Goal: Contribute content: Contribute content

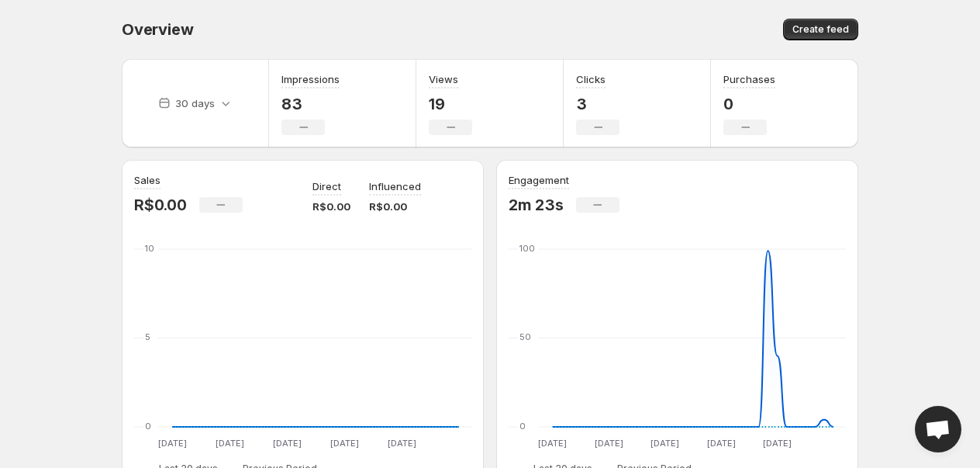
click at [972, 36] on body "Home Feeds Videos Subscription Settings Overview. This page is ready Overview C…" at bounding box center [490, 234] width 980 height 468
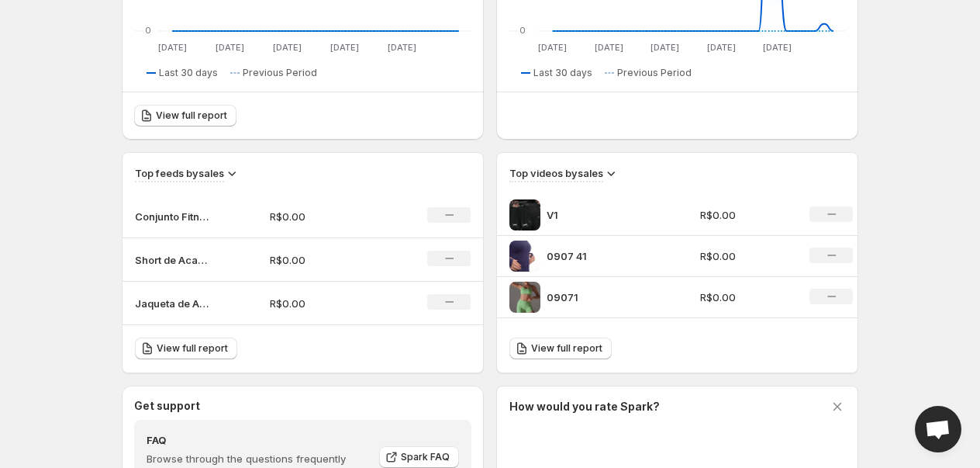
scroll to position [453, 0]
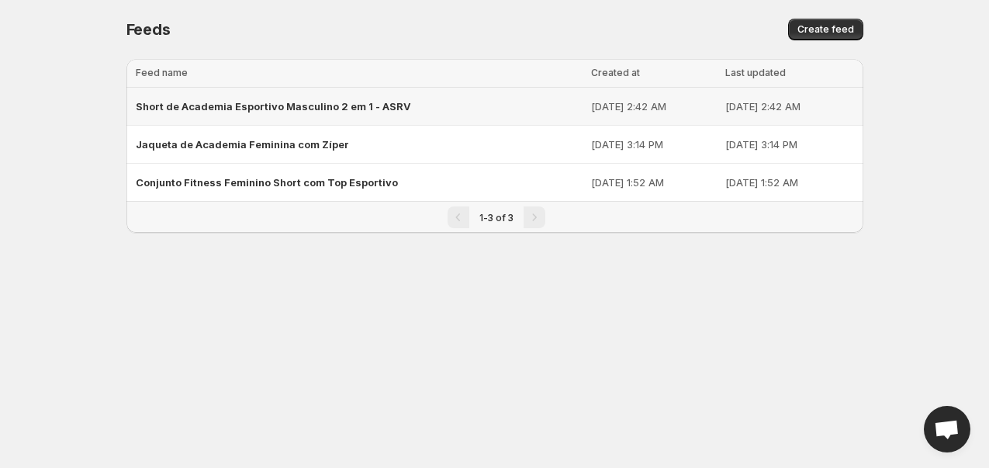
click at [275, 105] on span "Short de Academia Esportivo Masculino 2 em 1 - ASRV" at bounding box center [273, 106] width 275 height 12
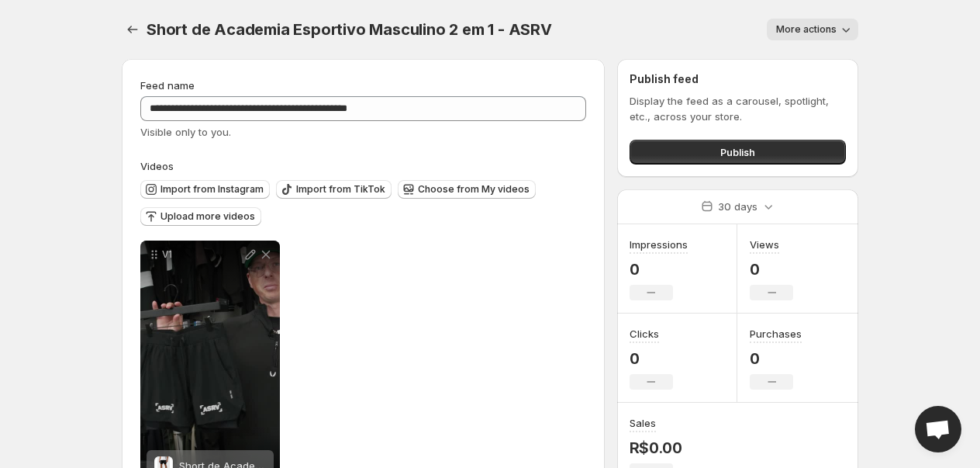
click at [801, 19] on button "More actions" at bounding box center [813, 30] width 92 height 22
click at [784, 132] on div "Display the feed as a carousel, spotlight, etc., across your store. Publish" at bounding box center [738, 128] width 216 height 71
click at [762, 154] on button "Publish" at bounding box center [738, 152] width 216 height 25
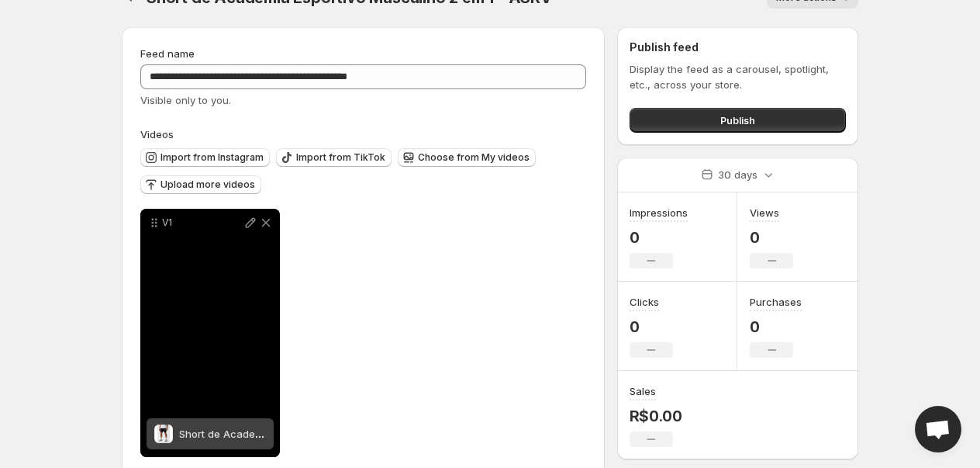
scroll to position [58, 0]
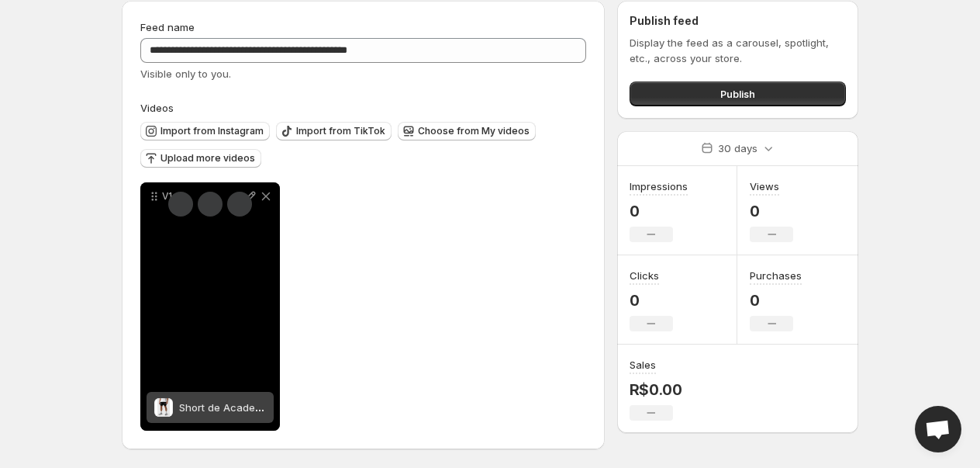
click at [211, 413] on span "Short de Academia Esportivo Masculino 2 em 1 - ASRV" at bounding box center [311, 407] width 264 height 12
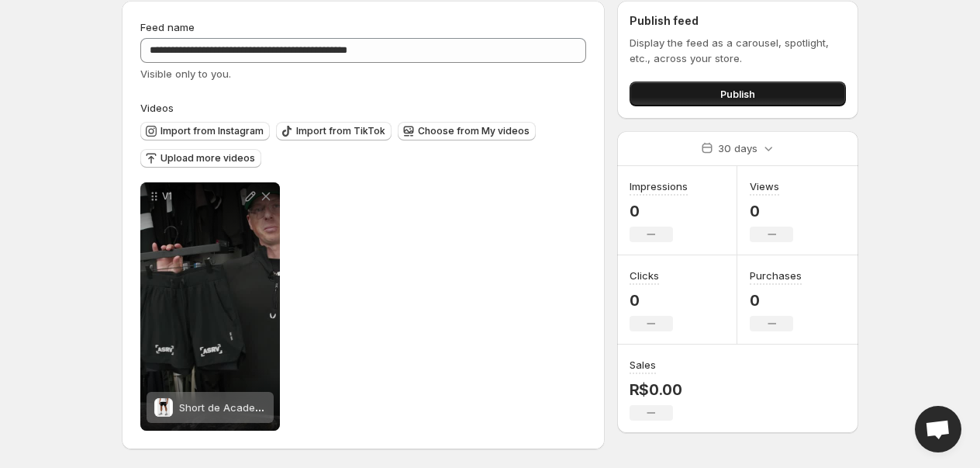
click at [675, 95] on button "Publish" at bounding box center [738, 93] width 216 height 25
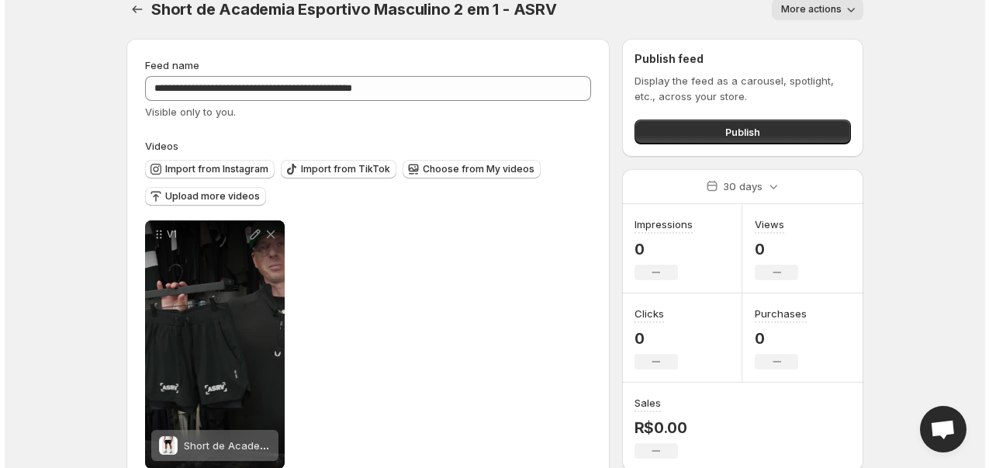
scroll to position [0, 0]
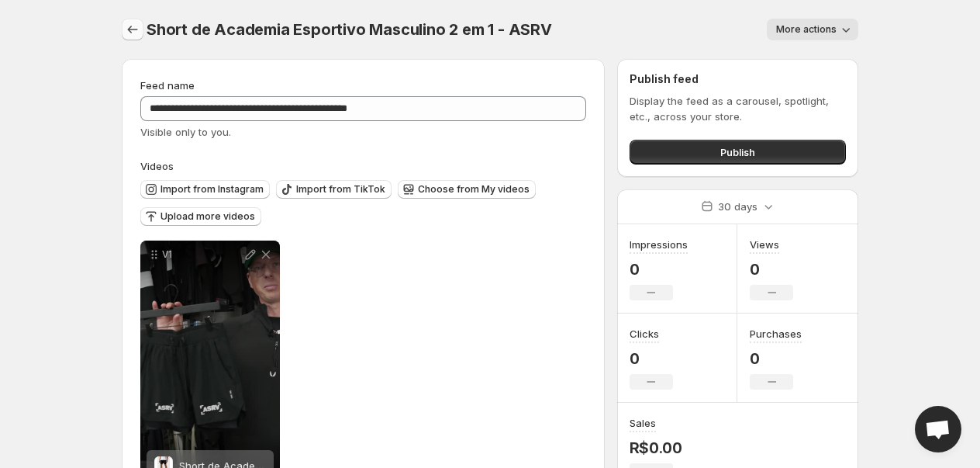
click at [145, 27] on div at bounding box center [134, 30] width 25 height 22
click at [120, 27] on div "**********" at bounding box center [490, 263] width 774 height 526
click at [126, 32] on icon "Settings" at bounding box center [133, 30] width 16 height 16
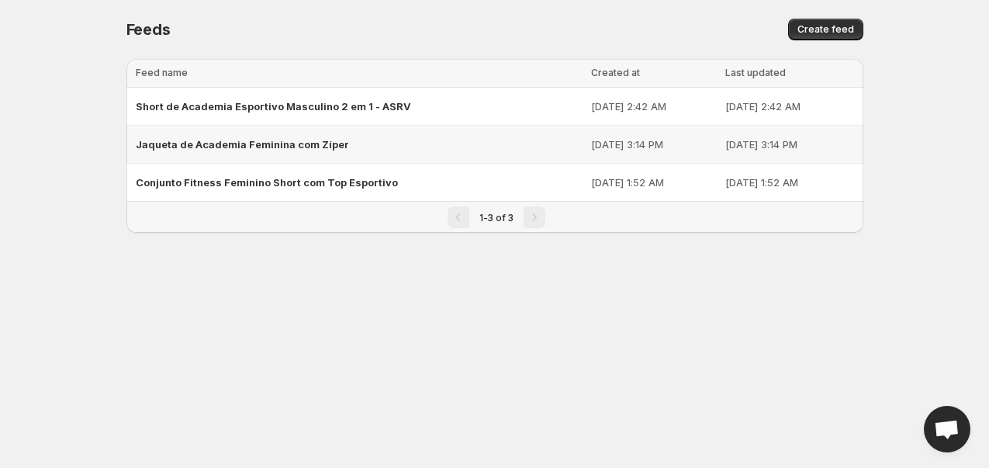
click at [399, 134] on div "Jaqueta de Academia Feminina com Zíper" at bounding box center [359, 144] width 447 height 28
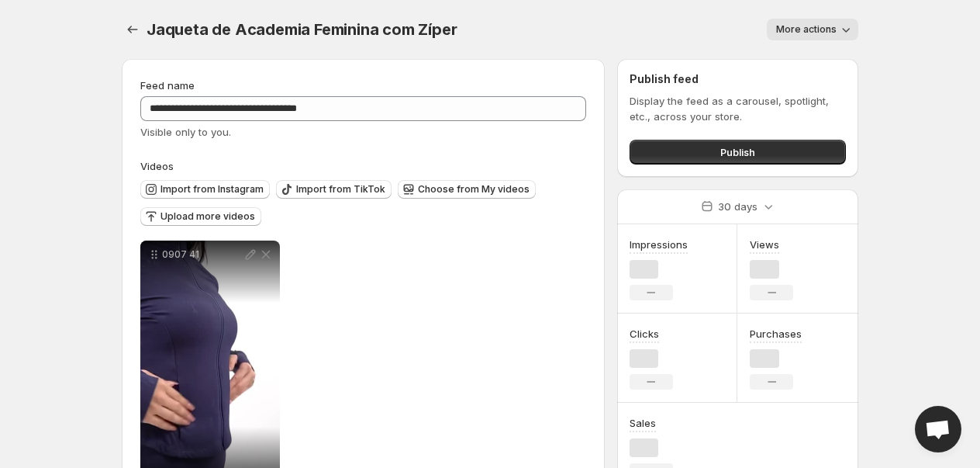
click at [831, 39] on button "More actions" at bounding box center [813, 30] width 92 height 22
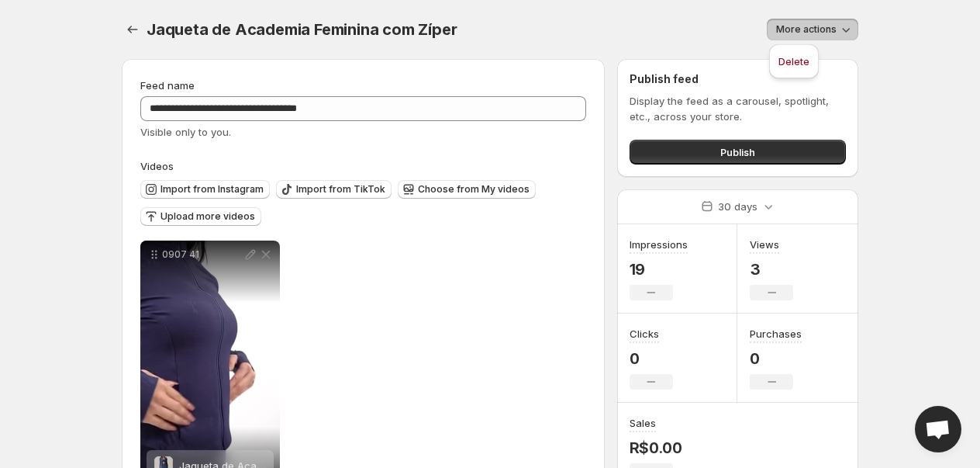
click at [810, 40] on div "Delete" at bounding box center [794, 65] width 62 height 50
click at [805, 56] on div "Jaqueta de Academia Feminina com Zíper. This page is ready Jaqueta de Academia …" at bounding box center [490, 29] width 737 height 59
drag, startPoint x: 815, startPoint y: 32, endPoint x: 817, endPoint y: 40, distance: 8.1
click at [817, 40] on button "More actions" at bounding box center [813, 30] width 92 height 22
click at [788, 74] on div "Delete" at bounding box center [794, 61] width 50 height 34
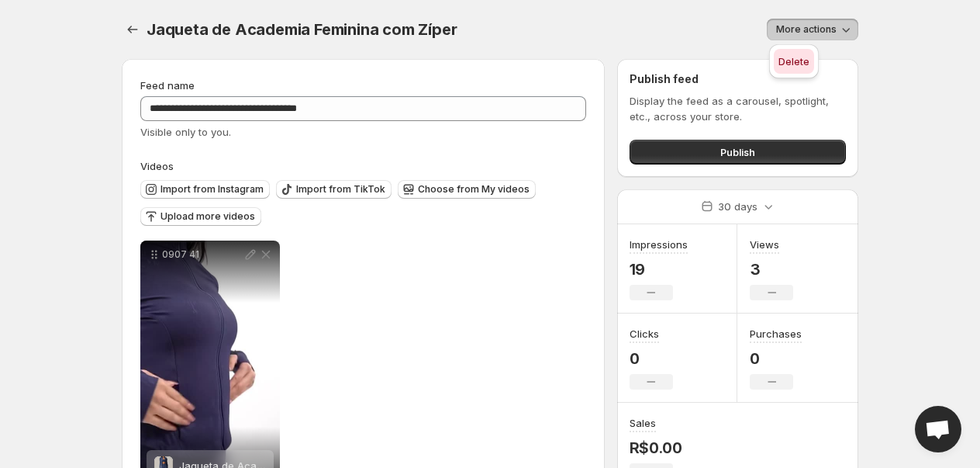
click at [793, 70] on button "Delete" at bounding box center [794, 61] width 40 height 25
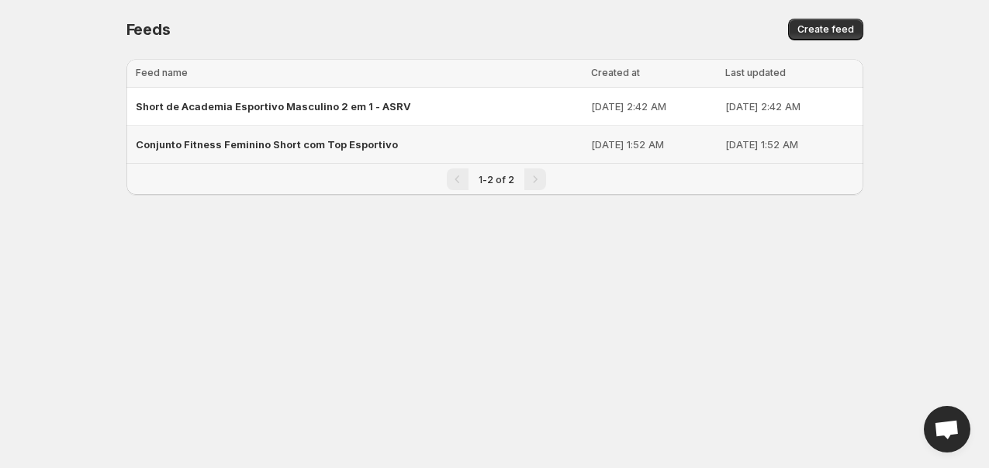
click at [465, 147] on div "Conjunto Fitness Feminino Short com Top Esportivo" at bounding box center [359, 144] width 447 height 28
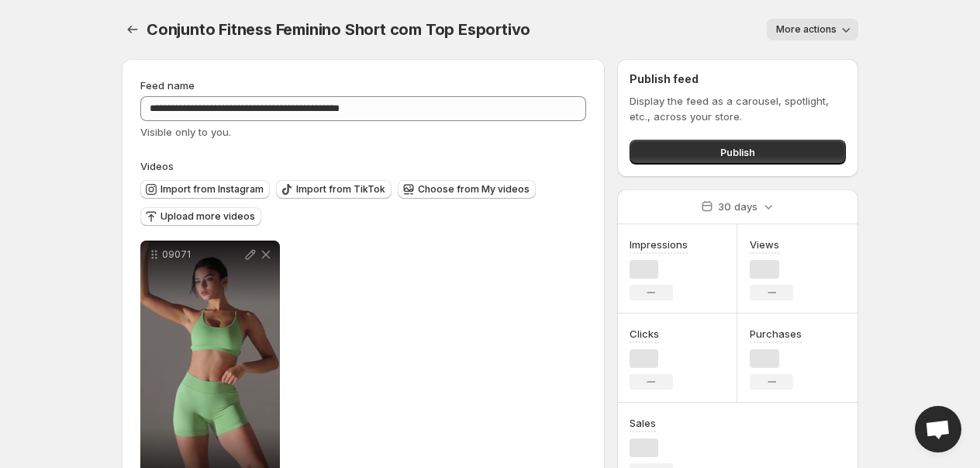
click at [800, 56] on div "Conjunto Fitness Feminino Short com Top Esportivo. This page is ready Conjunto …" at bounding box center [490, 29] width 737 height 59
click at [797, 48] on div "Conjunto Fitness Feminino Short com Top Esportivo. This page is ready Conjunto …" at bounding box center [490, 29] width 737 height 59
click at [796, 36] on button "More actions" at bounding box center [813, 30] width 92 height 22
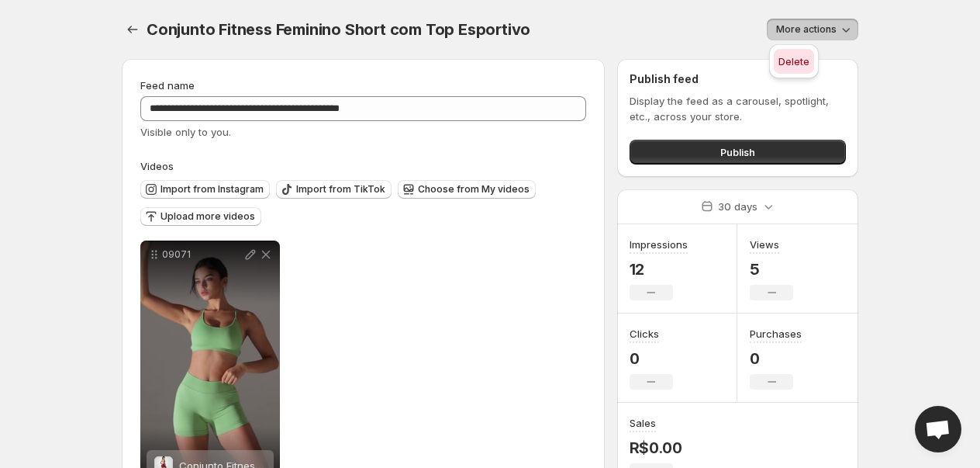
click at [787, 71] on button "Delete" at bounding box center [794, 61] width 40 height 25
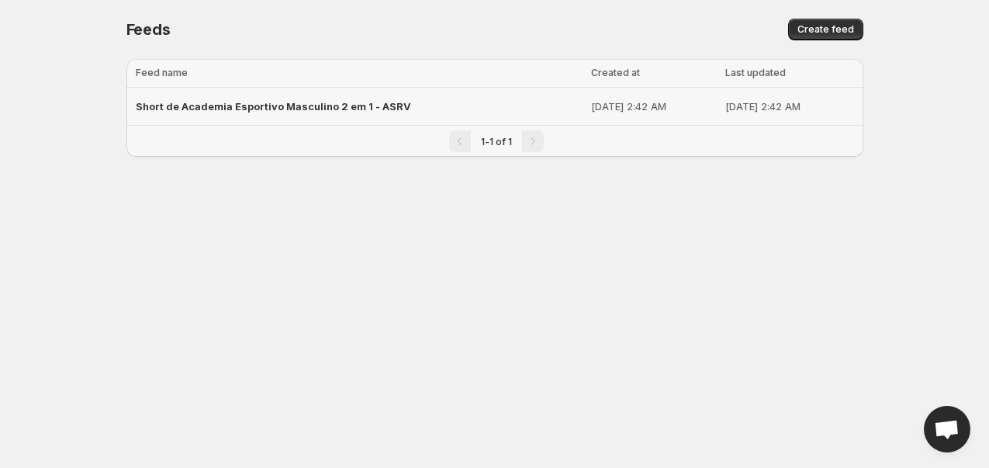
click at [671, 97] on td "[DATE] 2:42 AM" at bounding box center [653, 107] width 134 height 38
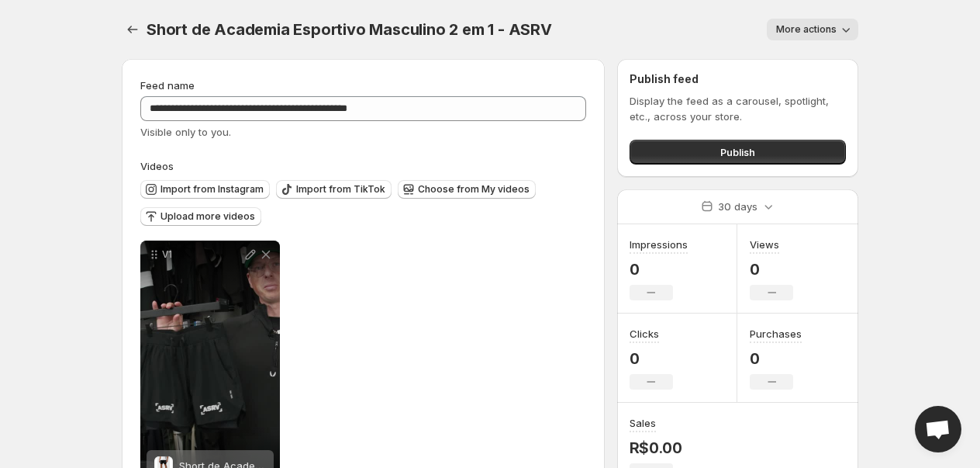
click at [820, 23] on span "More actions" at bounding box center [806, 29] width 60 height 12
click at [786, 68] on span "Delete" at bounding box center [794, 62] width 31 height 16
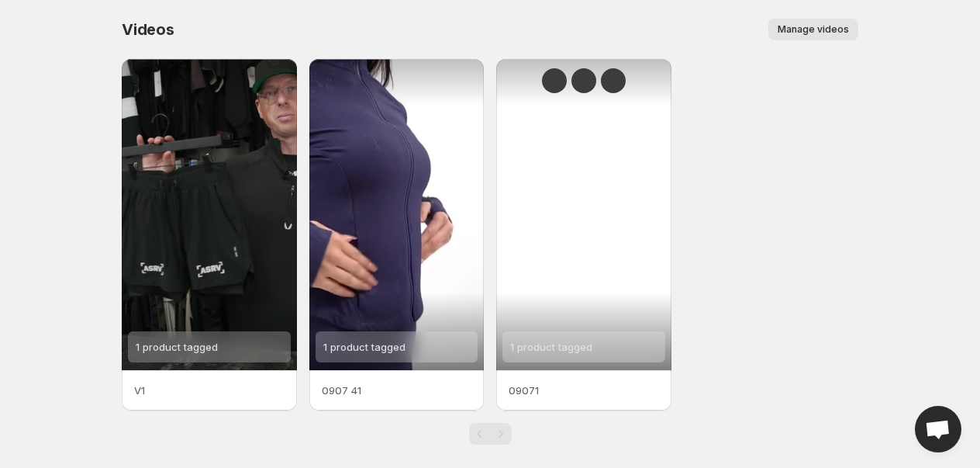
click at [638, 333] on div "1 product tagged" at bounding box center [584, 346] width 163 height 31
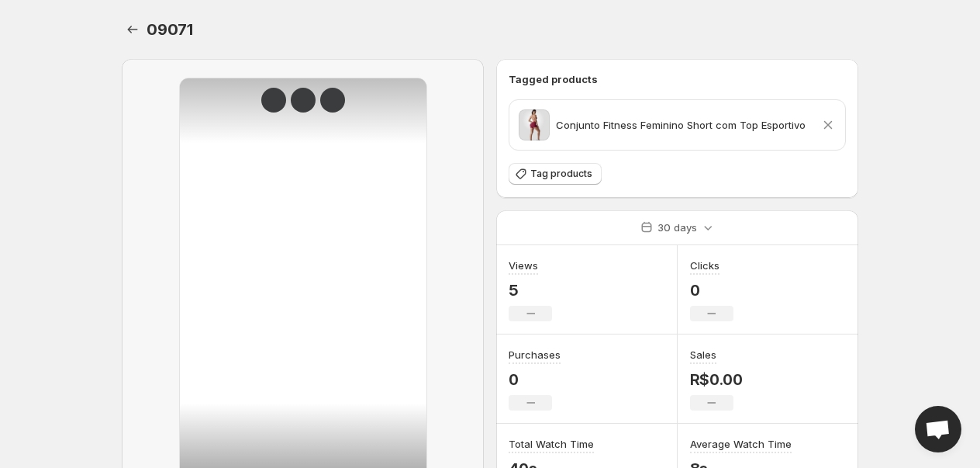
click at [835, 117] on icon at bounding box center [828, 125] width 16 height 16
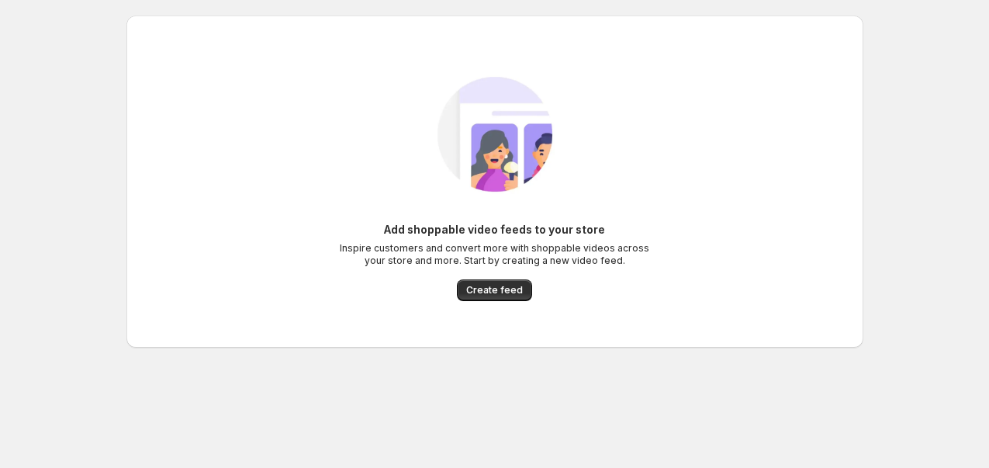
click at [454, 281] on div "Add shoppable video feeds to your store Inspire customers and convert more with…" at bounding box center [495, 261] width 310 height 79
click at [466, 293] on button "Create feed" at bounding box center [494, 290] width 75 height 22
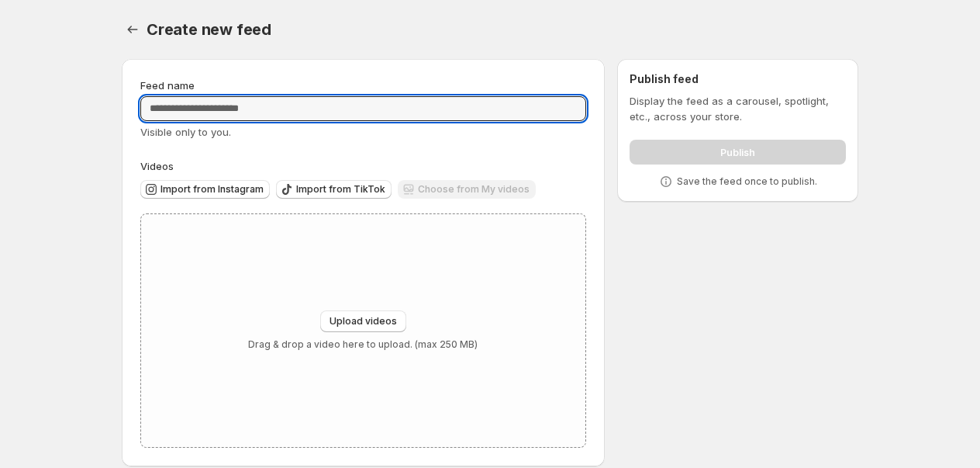
drag, startPoint x: 326, startPoint y: 101, endPoint x: 330, endPoint y: 132, distance: 31.3
click at [323, 102] on input "Feed name" at bounding box center [363, 108] width 446 height 25
paste input "*****"
type input "*****"
paste input "**********"
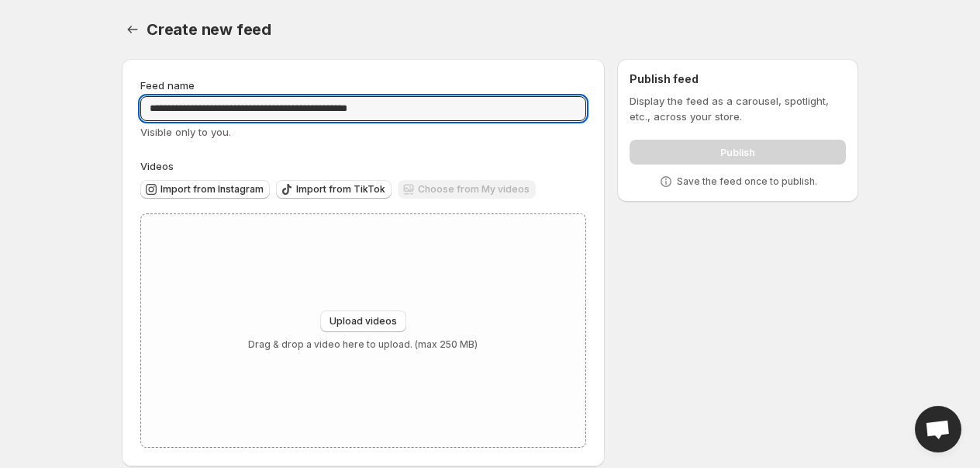
type input "**********"
click at [495, 134] on div "Visible only to you." at bounding box center [363, 132] width 446 height 16
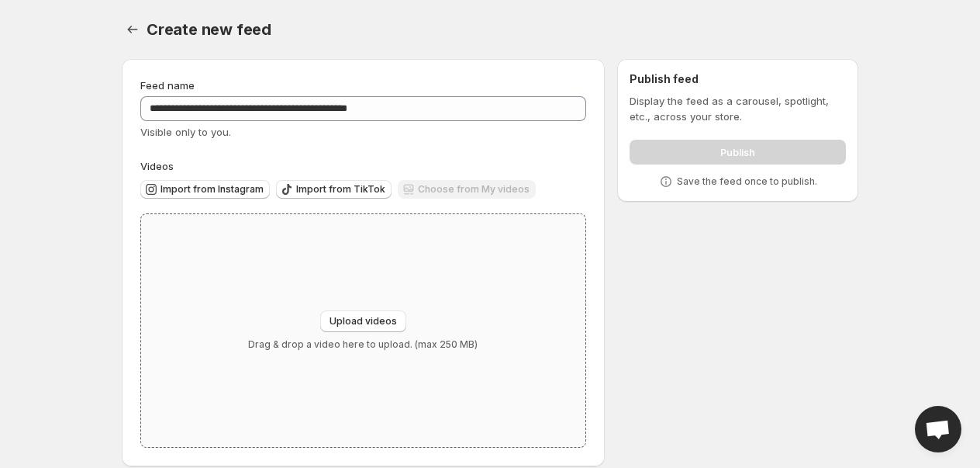
click at [415, 347] on p "Drag & drop a video here to upload. (max 250 MB)" at bounding box center [363, 344] width 230 height 12
type input "**********"
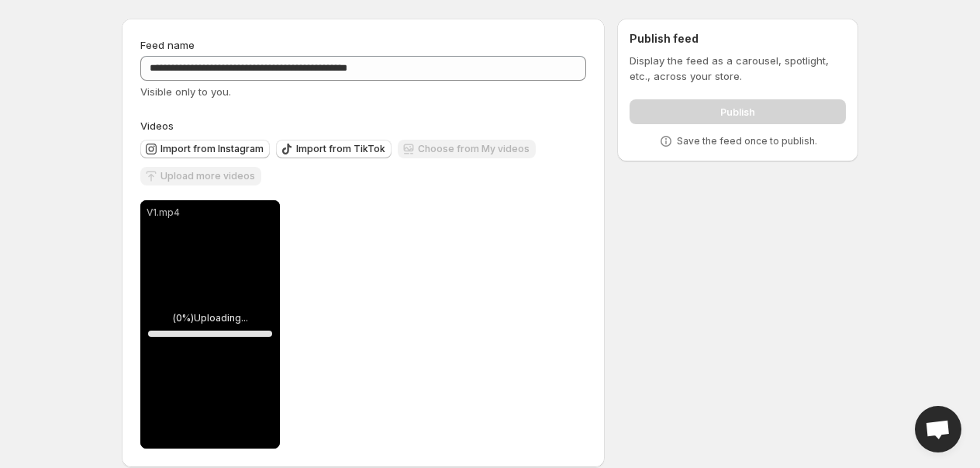
scroll to position [58, 0]
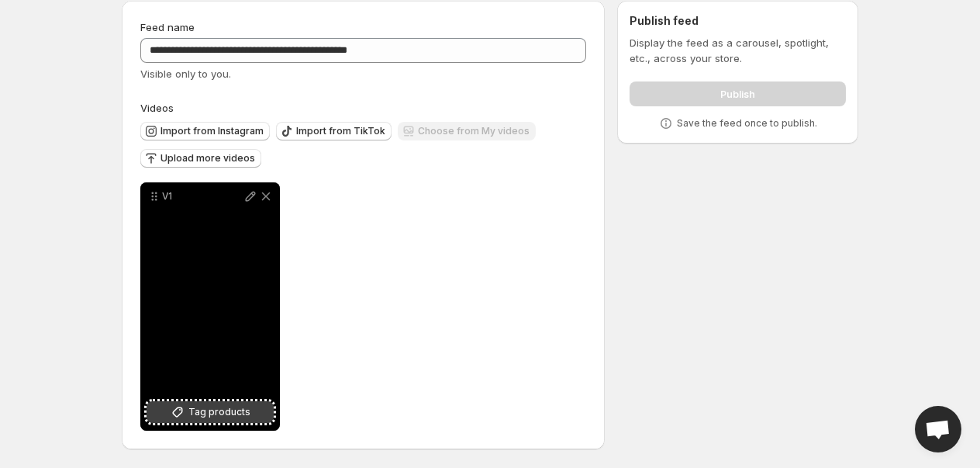
click at [199, 420] on button "Tag products" at bounding box center [210, 412] width 127 height 22
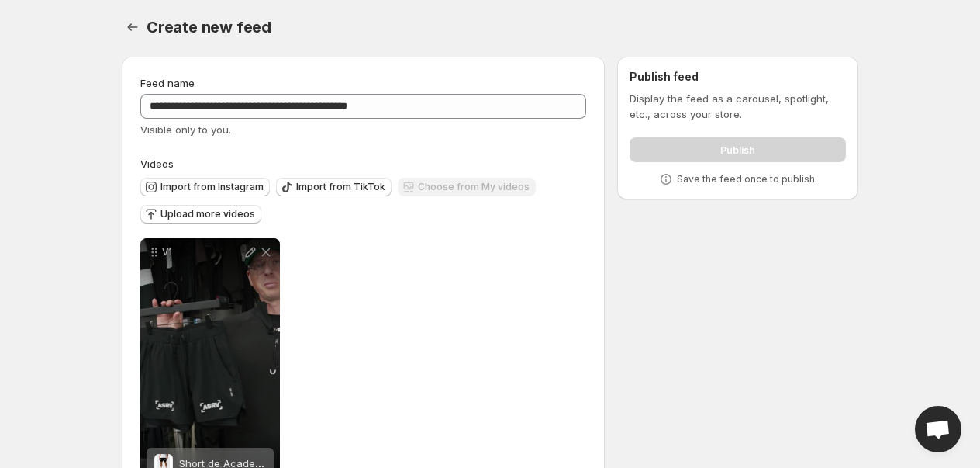
scroll to position [0, 0]
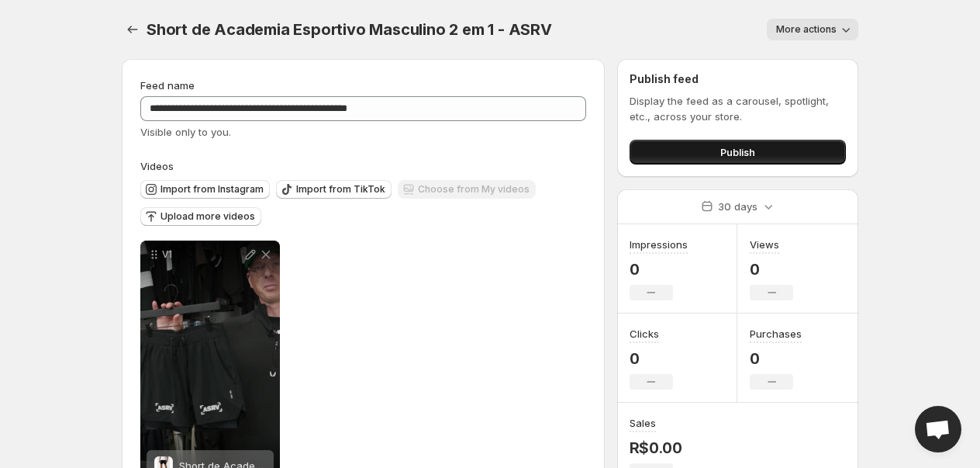
click at [649, 147] on button "Publish" at bounding box center [738, 152] width 216 height 25
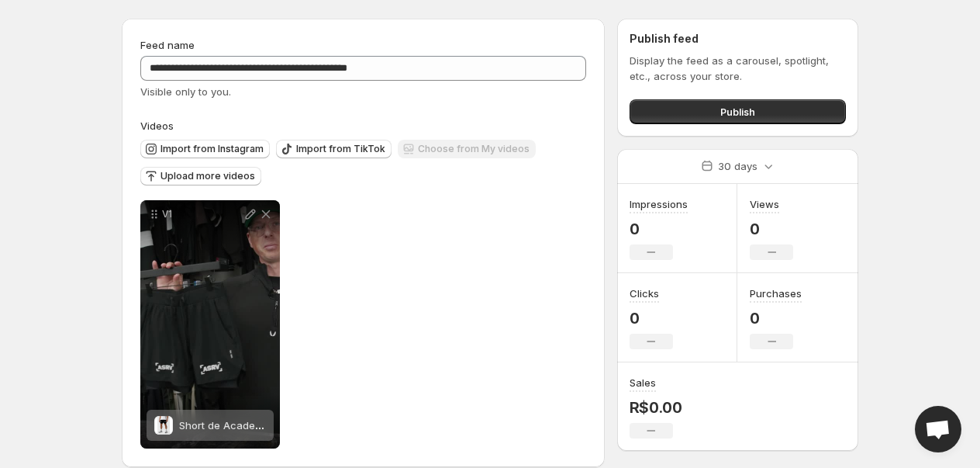
scroll to position [58, 0]
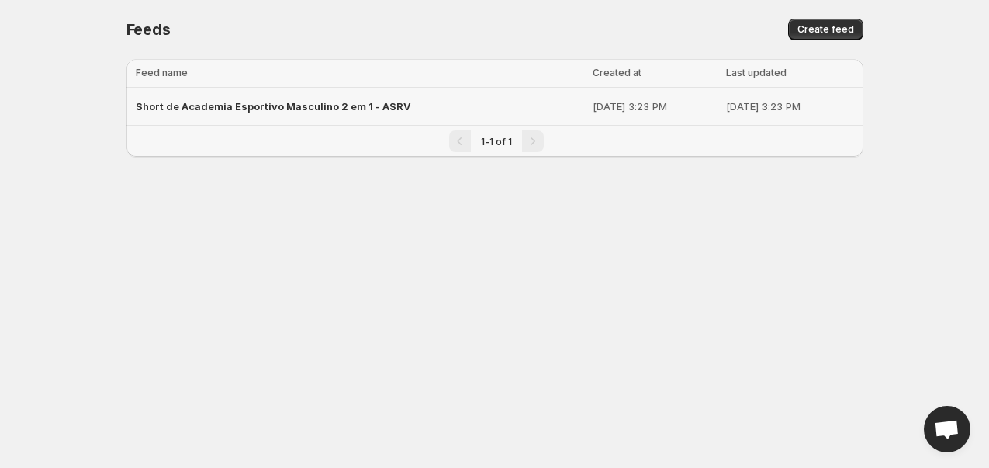
click at [190, 116] on div "Short de Academia Esportivo Masculino 2 em 1 - ASRV" at bounding box center [360, 106] width 448 height 28
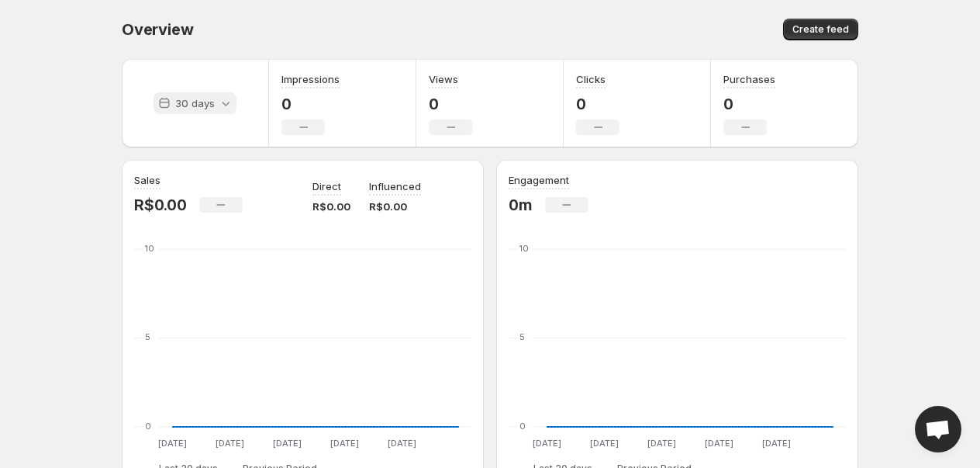
click at [212, 109] on p "30 days" at bounding box center [195, 103] width 40 height 16
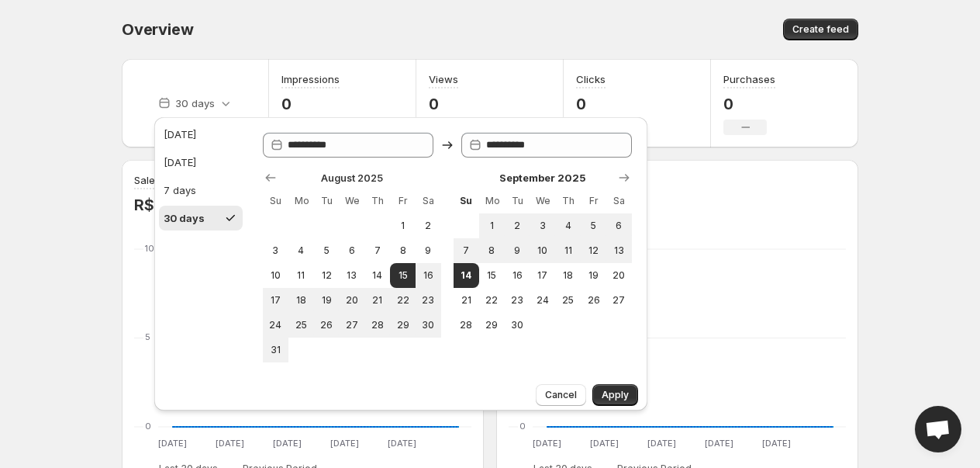
click at [242, 71] on div "30 days" at bounding box center [195, 103] width 147 height 88
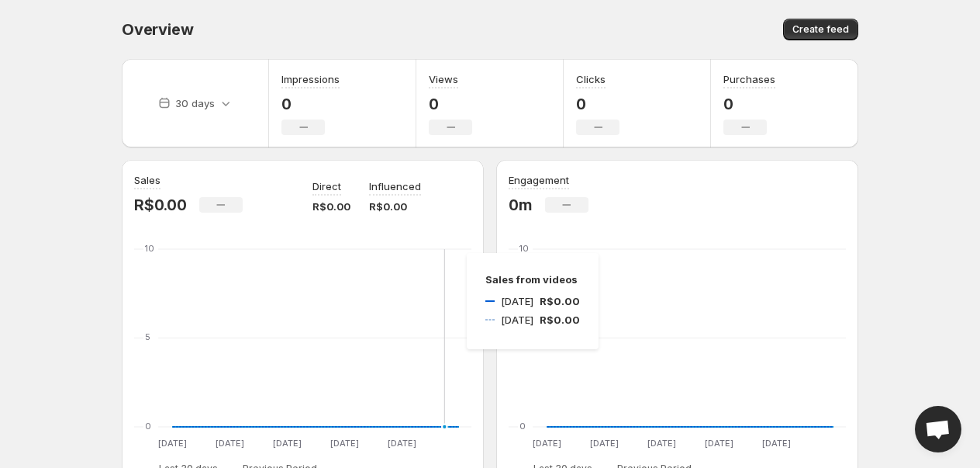
scroll to position [557, 0]
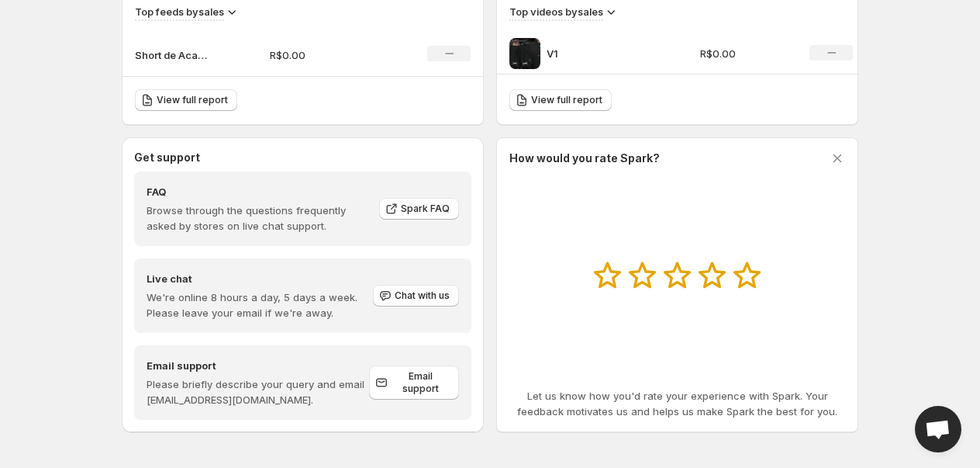
click at [623, 40] on div "V1" at bounding box center [599, 53] width 181 height 31
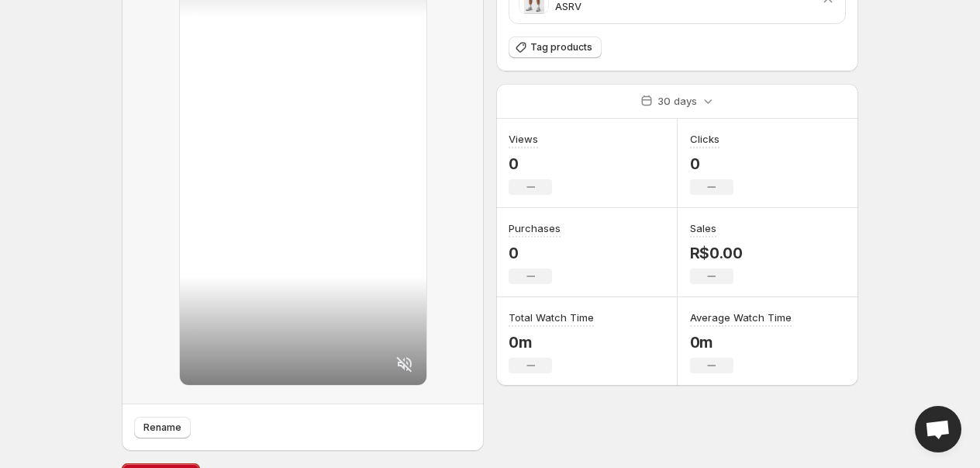
scroll to position [158, 0]
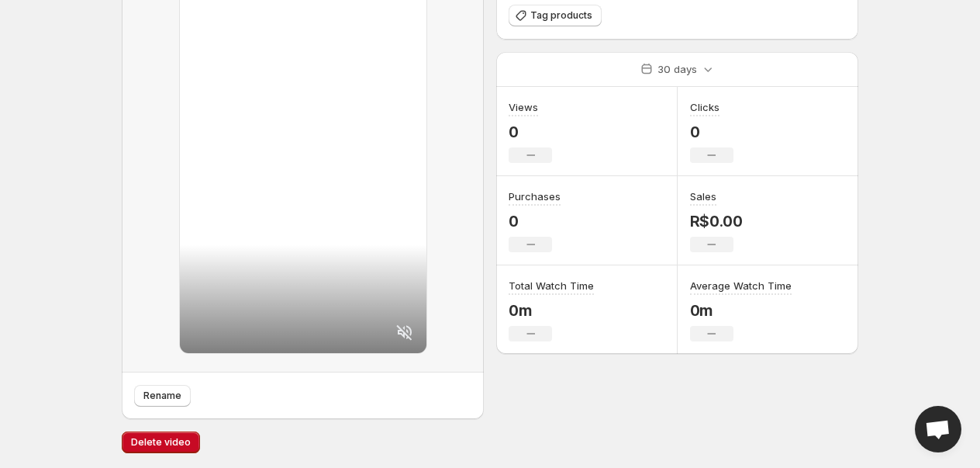
click at [378, 327] on div at bounding box center [303, 338] width 247 height 30
click at [401, 330] on icon at bounding box center [404, 332] width 19 height 19
click at [403, 330] on icon at bounding box center [405, 332] width 14 height 14
click at [972, 109] on body "Home Feeds Videos Subscription Settings V1. This page is ready V1 Rename Tagged…" at bounding box center [490, 76] width 980 height 468
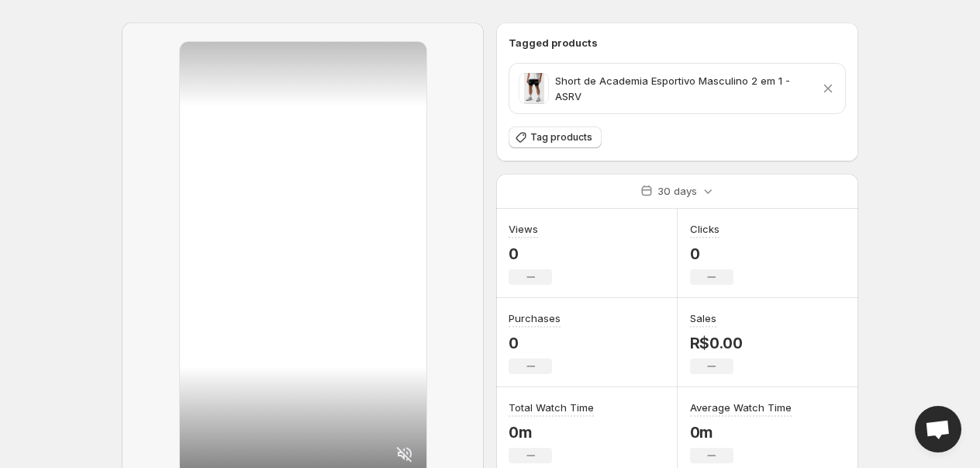
scroll to position [0, 0]
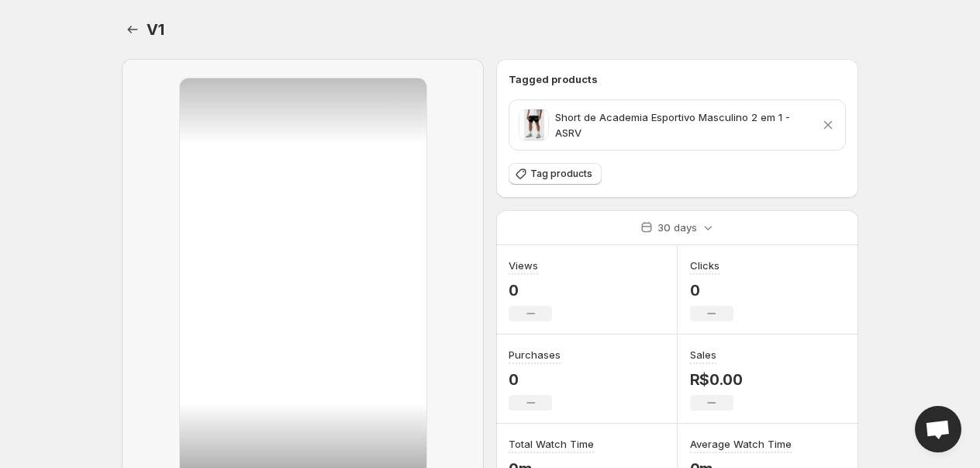
click at [692, 101] on div "Short de Academia Esportivo Masculino 2 em 1 - ASRV Remove product" at bounding box center [677, 125] width 336 height 50
click at [692, 103] on div "Short de Academia Esportivo Masculino 2 em 1 - ASRV Remove product" at bounding box center [677, 125] width 336 height 50
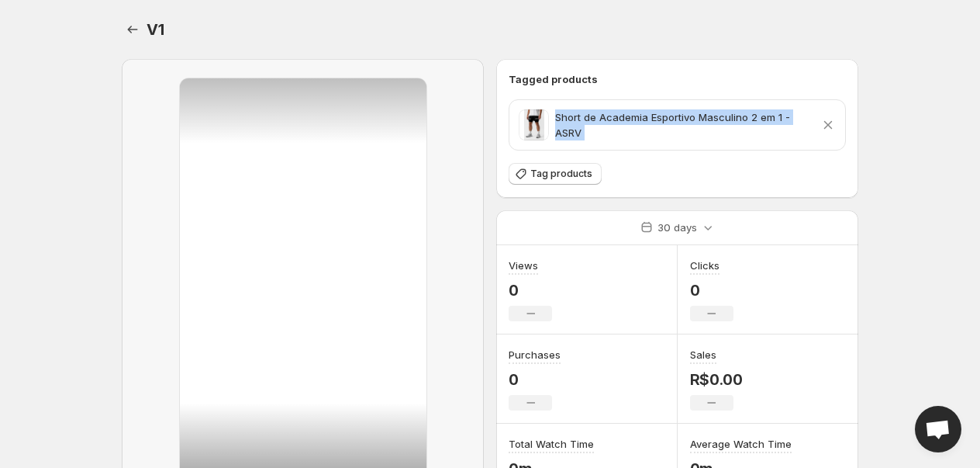
click at [692, 103] on div "Short de Academia Esportivo Masculino 2 em 1 - ASRV Remove product" at bounding box center [677, 125] width 336 height 50
copy p "Short de Academia Esportivo Masculino 2 em 1 - ASRV"
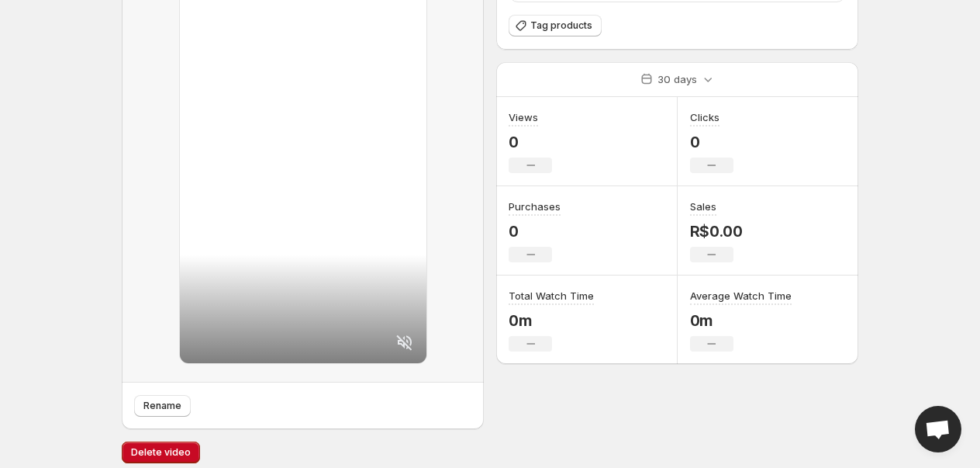
scroll to position [158, 0]
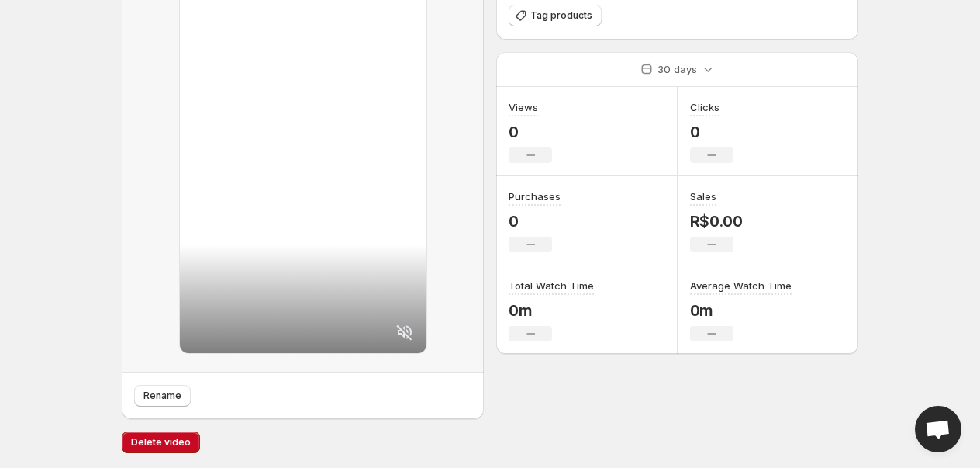
click at [97, 309] on html "Home Feeds Videos Subscription Settings V1. This page is ready V1 Rename Tagged…" at bounding box center [490, 76] width 980 height 468
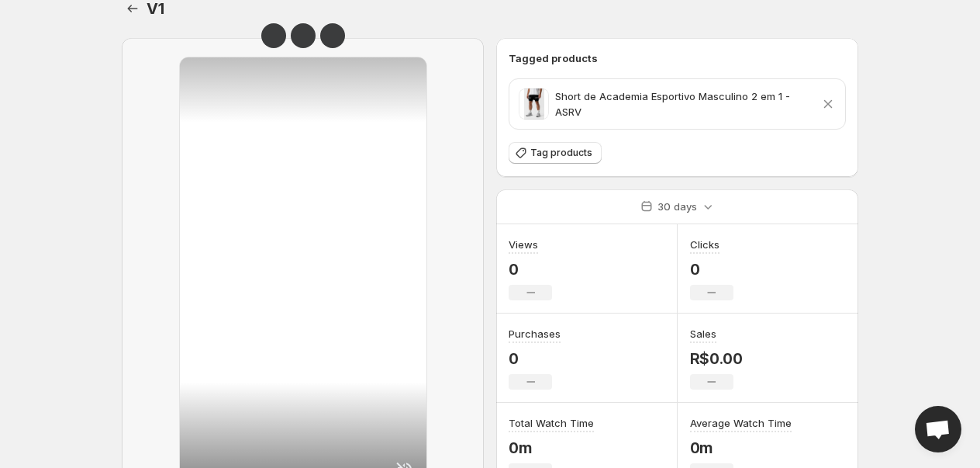
scroll to position [0, 0]
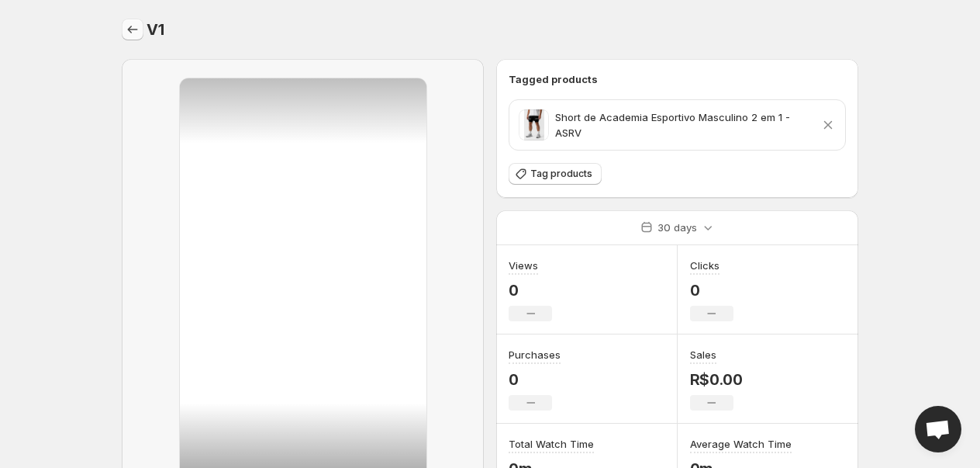
click at [124, 35] on button "Settings" at bounding box center [133, 30] width 22 height 22
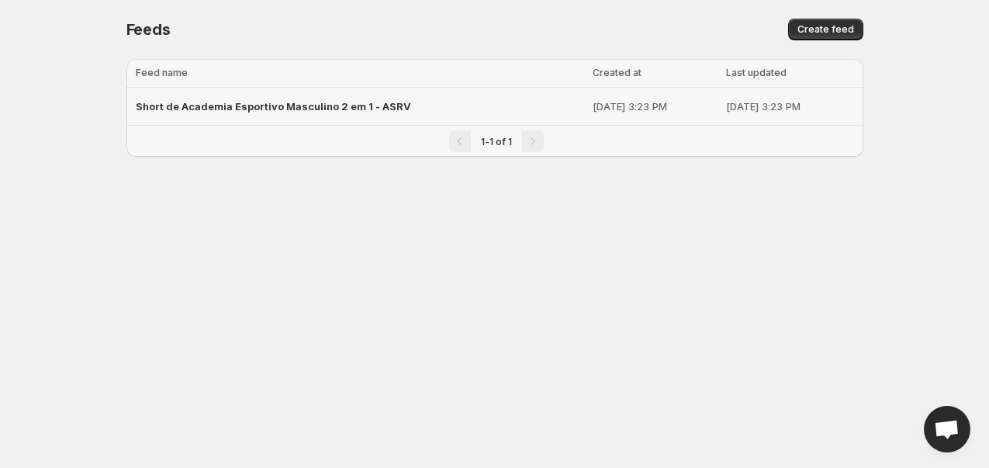
click at [588, 118] on td "Sep 14, 2025, 3:23 PM" at bounding box center [654, 107] width 133 height 38
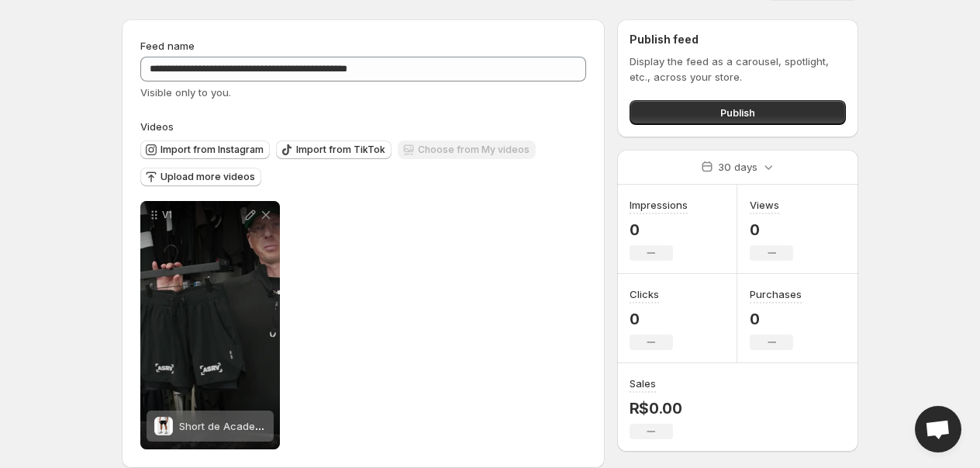
scroll to position [58, 0]
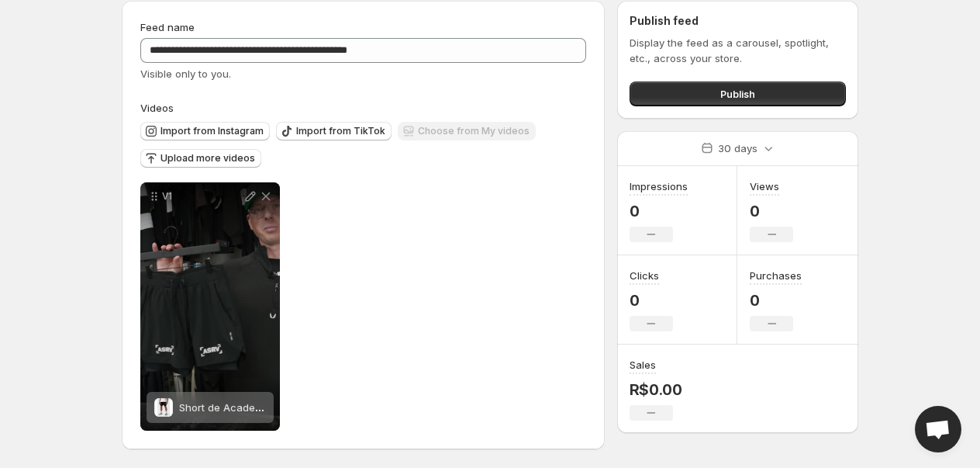
click at [471, 34] on div "**********" at bounding box center [363, 50] width 446 height 62
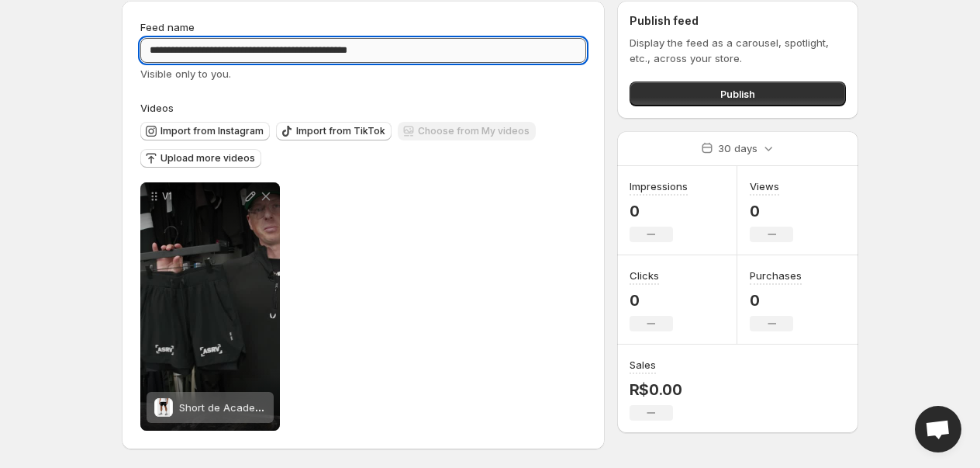
drag, startPoint x: 424, startPoint y: 54, endPoint x: 350, endPoint y: 48, distance: 74.7
click at [346, 50] on input "**********" at bounding box center [363, 50] width 446 height 25
type input "**********"
click at [720, 86] on span "Publish" at bounding box center [737, 94] width 35 height 16
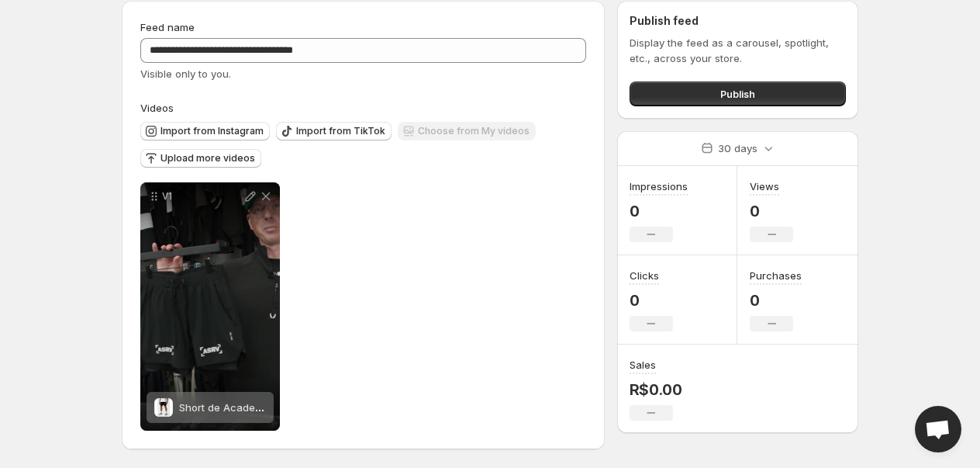
scroll to position [0, 0]
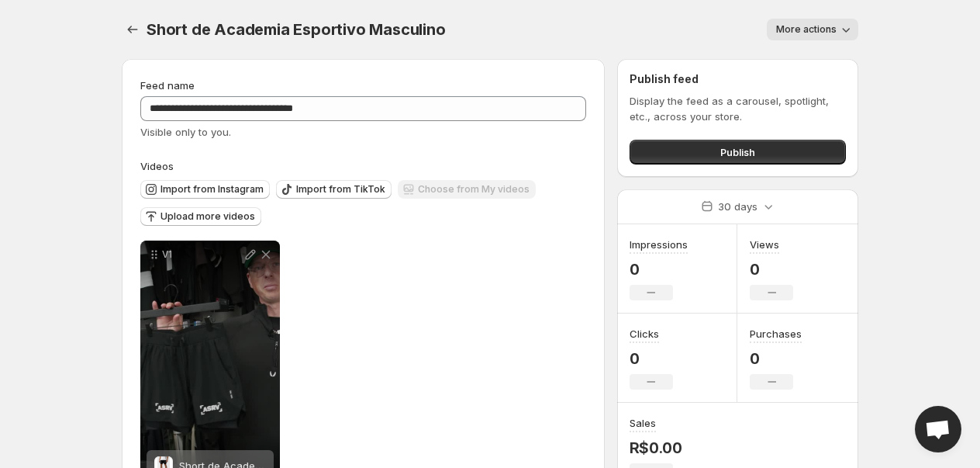
drag, startPoint x: 726, startPoint y: 161, endPoint x: 735, endPoint y: 174, distance: 15.5
click at [735, 174] on div "Publish feed Display the feed as a carousel, spotlight, etc., across your store…" at bounding box center [737, 118] width 241 height 118
click at [735, 157] on span "Publish" at bounding box center [737, 152] width 35 height 16
click at [816, 39] on button "More actions" at bounding box center [813, 30] width 92 height 22
click at [796, 136] on div "Publish" at bounding box center [738, 148] width 216 height 31
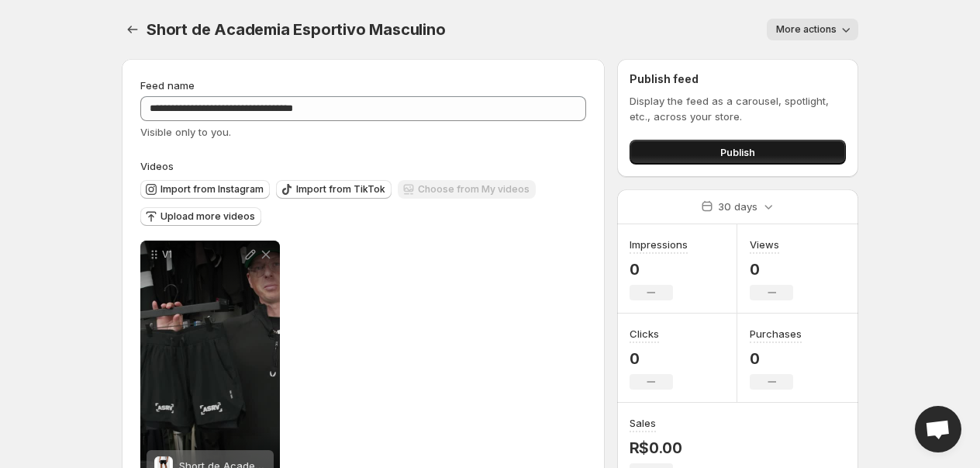
click at [796, 155] on button "Publish" at bounding box center [738, 152] width 216 height 25
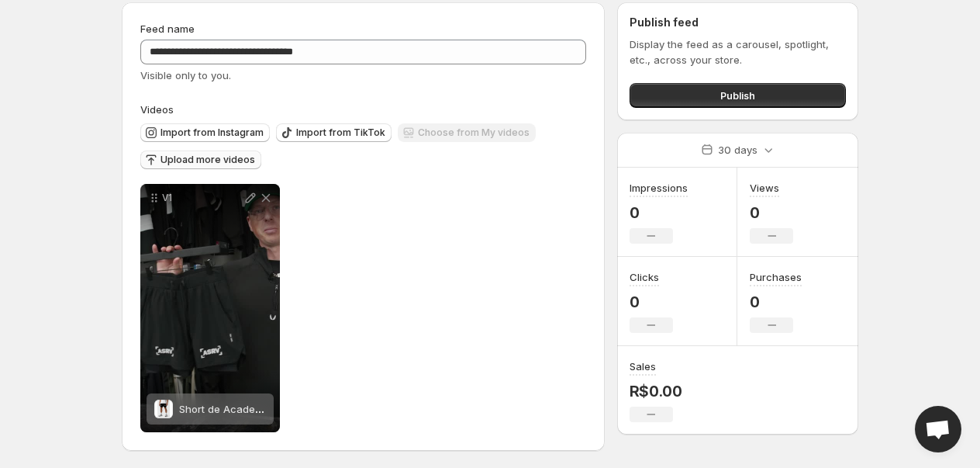
scroll to position [58, 0]
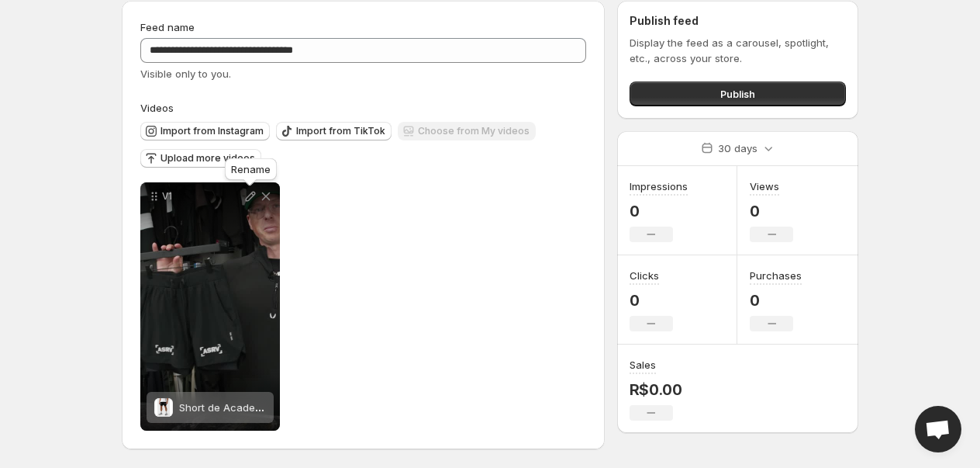
click at [249, 197] on icon at bounding box center [251, 196] width 16 height 16
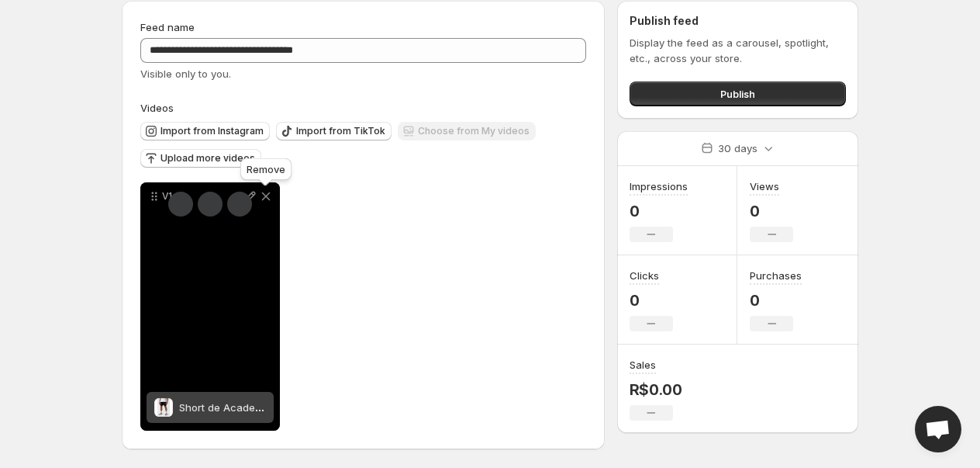
click at [264, 193] on icon at bounding box center [266, 196] width 9 height 9
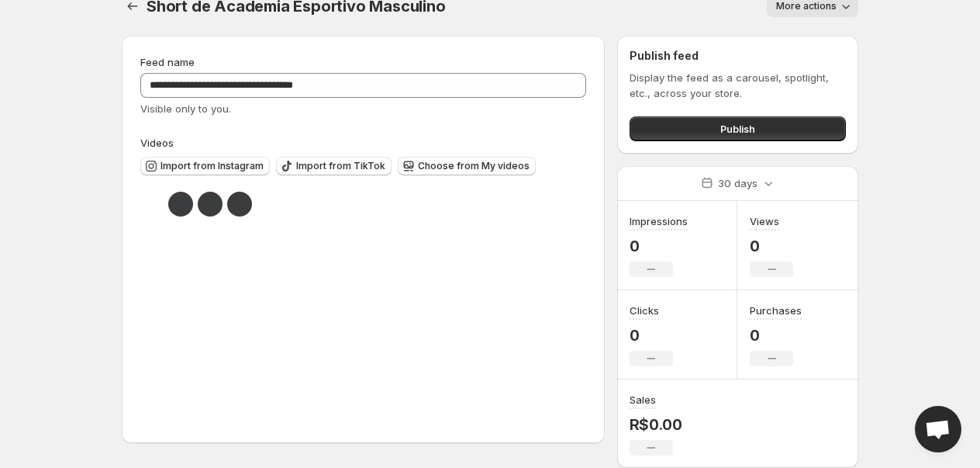
scroll to position [20, 0]
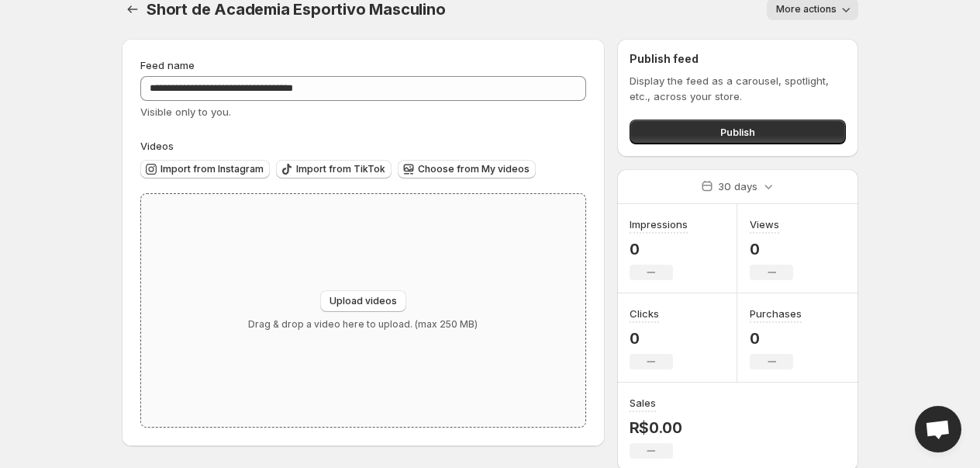
click at [301, 291] on div "Upload videos Drag & drop a video here to upload. (max 250 MB)" at bounding box center [363, 310] width 230 height 40
type input "**********"
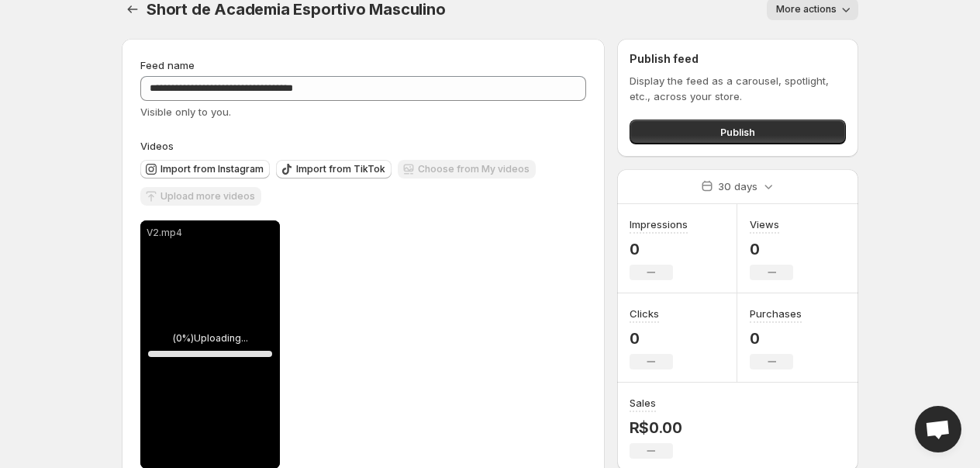
scroll to position [58, 0]
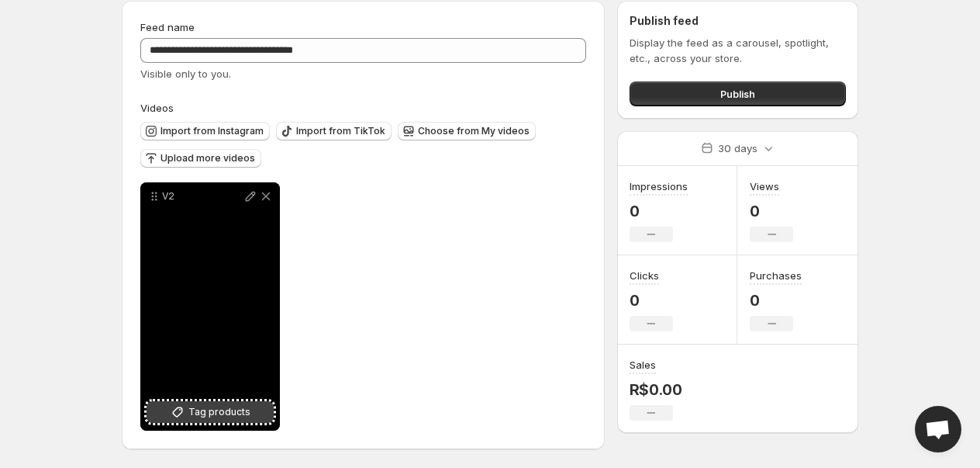
click at [194, 412] on span "Tag products" at bounding box center [219, 412] width 62 height 16
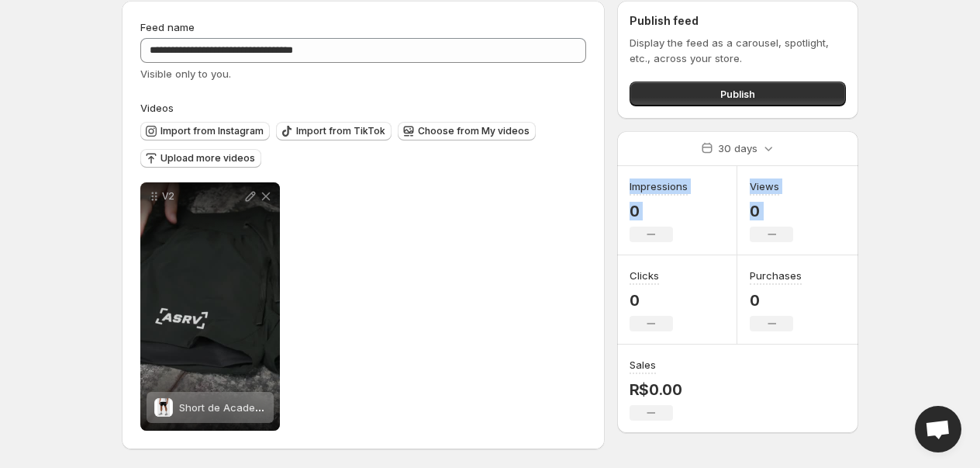
drag, startPoint x: 977, startPoint y: 225, endPoint x: 977, endPoint y: 157, distance: 68.2
click at [977, 157] on body "**********" at bounding box center [490, 176] width 980 height 468
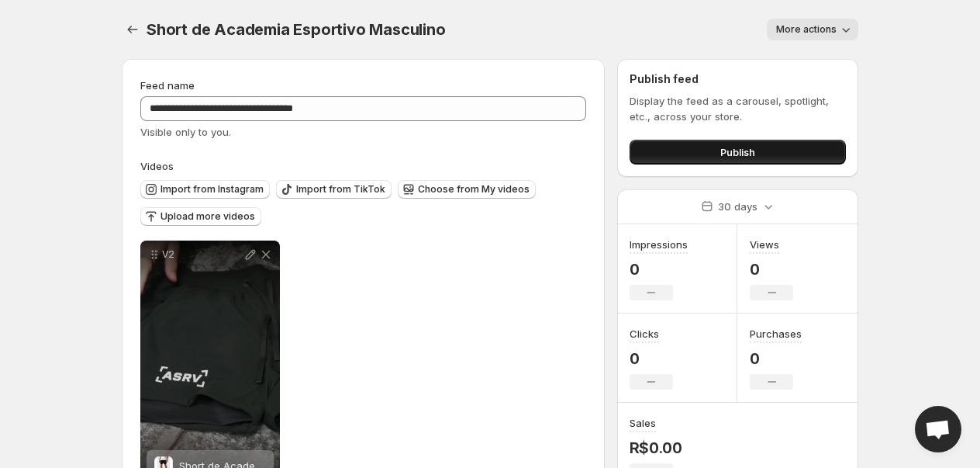
click at [785, 143] on button "Publish" at bounding box center [738, 152] width 216 height 25
click at [127, 30] on icon "Settings" at bounding box center [133, 30] width 16 height 16
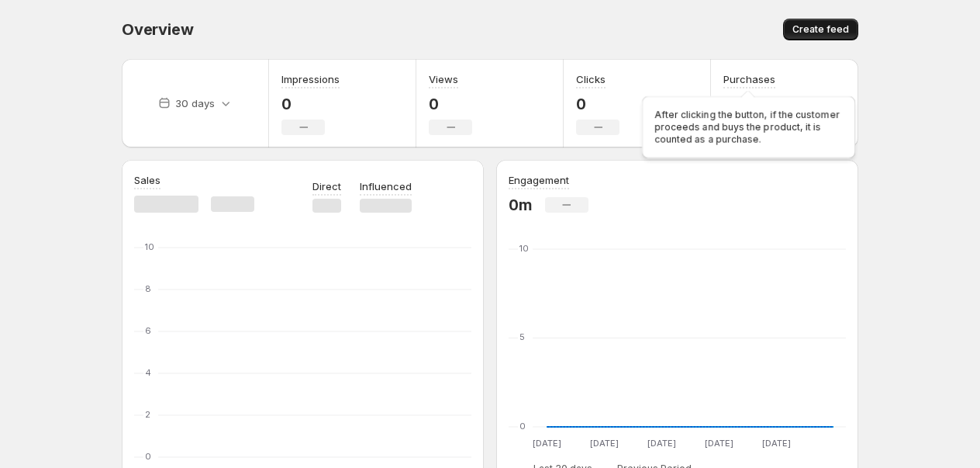
click at [841, 22] on button "Create feed" at bounding box center [820, 30] width 75 height 22
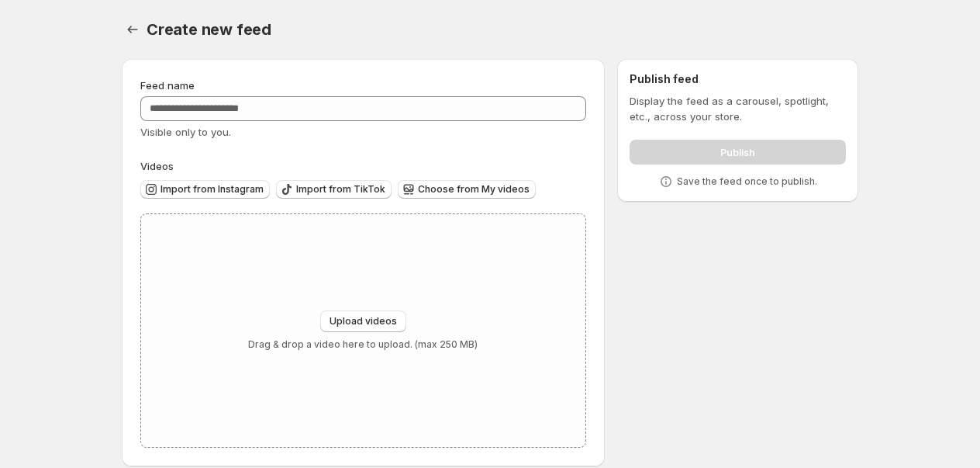
click at [337, 92] on div "Feed name" at bounding box center [363, 86] width 446 height 16
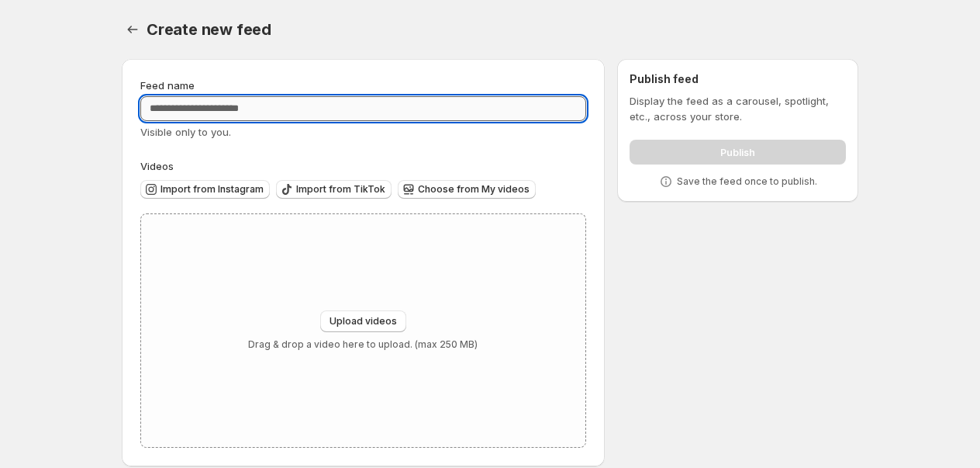
click at [345, 102] on input "Feed name" at bounding box center [363, 108] width 446 height 25
type input "*******"
click at [461, 326] on div "Upload videos Drag & drop a video here to upload. (max 250 MB)" at bounding box center [363, 330] width 230 height 40
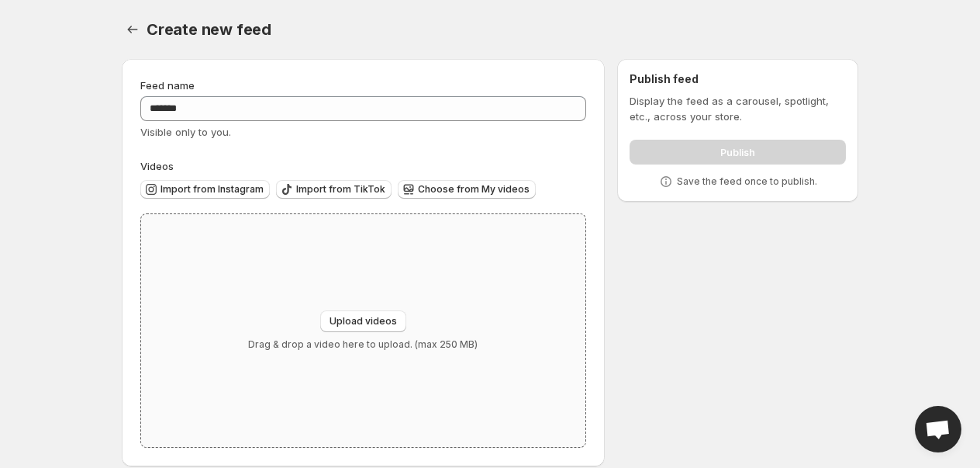
type input "**********"
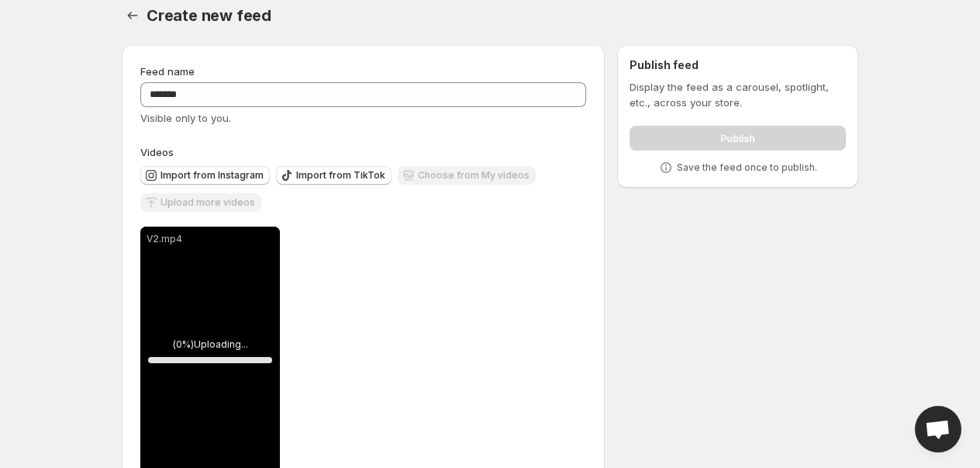
scroll to position [58, 0]
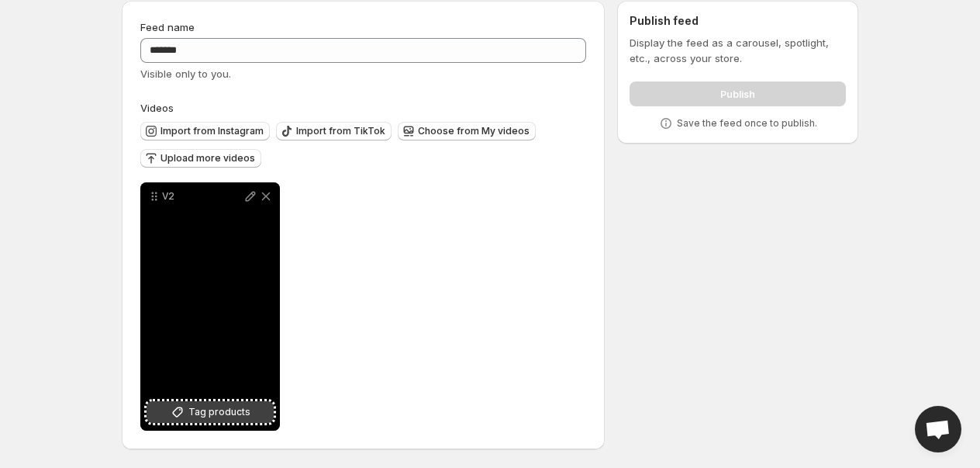
click at [265, 408] on button "Tag products" at bounding box center [210, 412] width 127 height 22
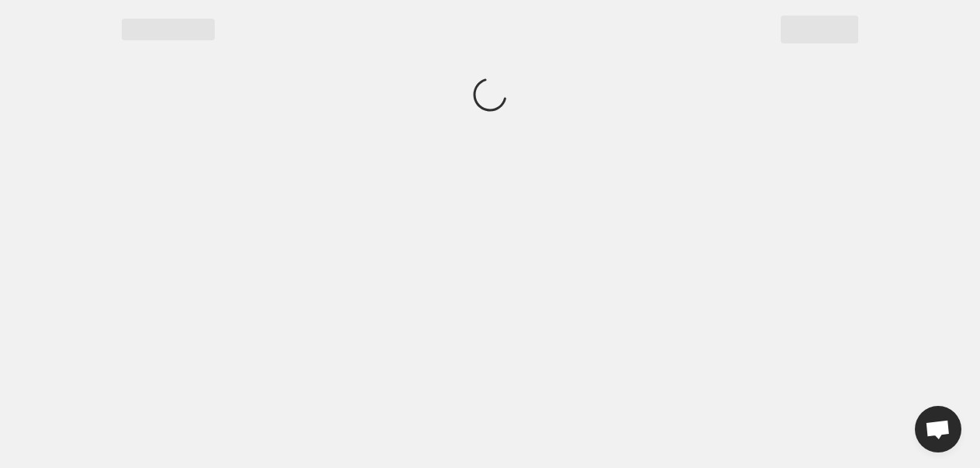
scroll to position [0, 0]
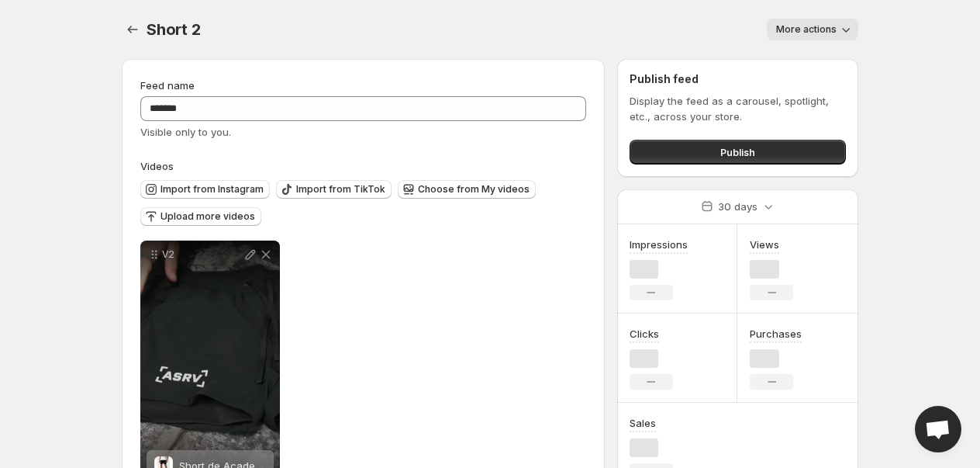
click at [741, 143] on button "Publish" at bounding box center [738, 152] width 216 height 25
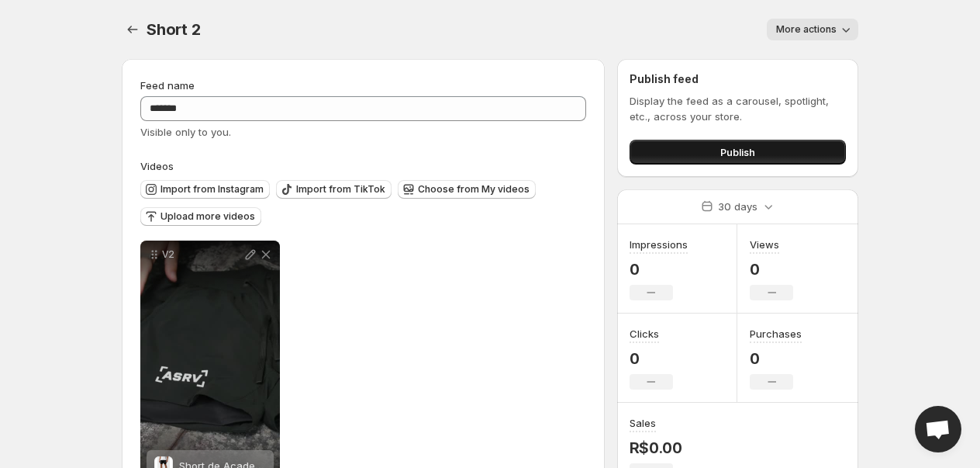
drag, startPoint x: 659, startPoint y: 137, endPoint x: 667, endPoint y: 161, distance: 25.3
click at [667, 161] on div "Publish" at bounding box center [738, 148] width 216 height 31
click at [667, 162] on button "Publish" at bounding box center [738, 152] width 216 height 25
click at [850, 28] on icon "button" at bounding box center [846, 30] width 16 height 16
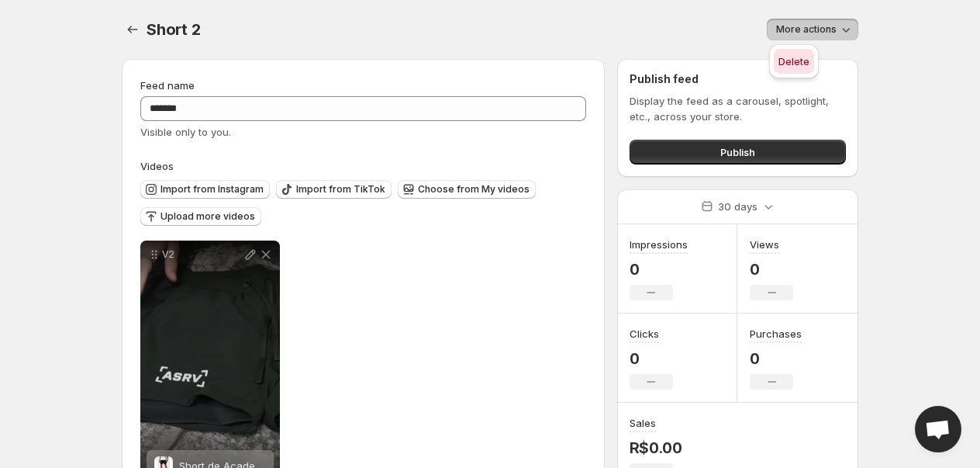
click at [799, 54] on span "Delete" at bounding box center [794, 62] width 31 height 16
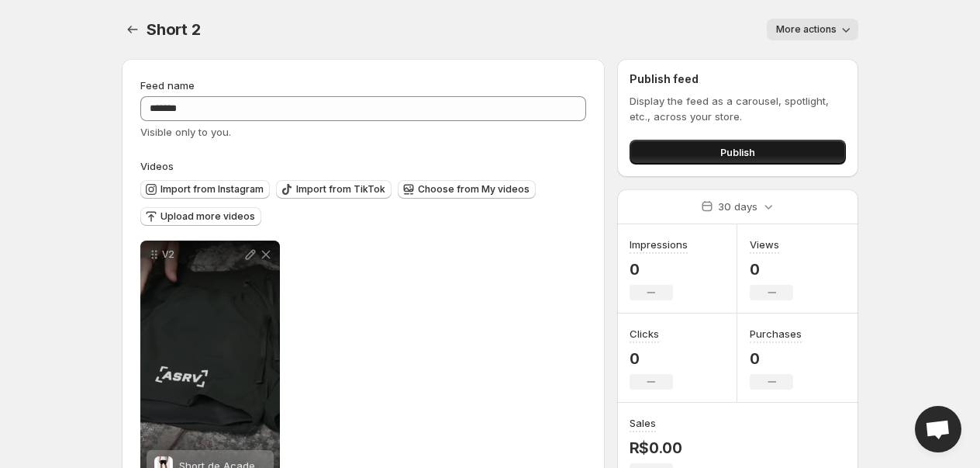
click at [717, 143] on button "Publish" at bounding box center [738, 152] width 216 height 25
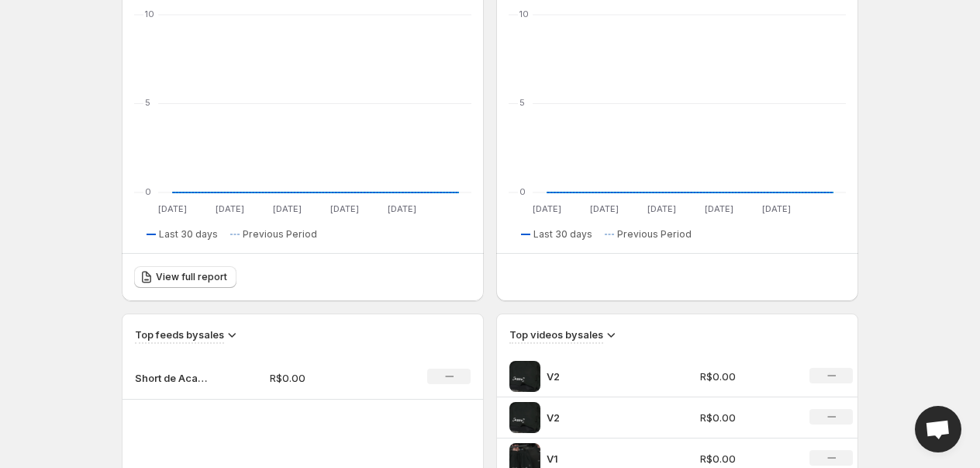
scroll to position [516, 0]
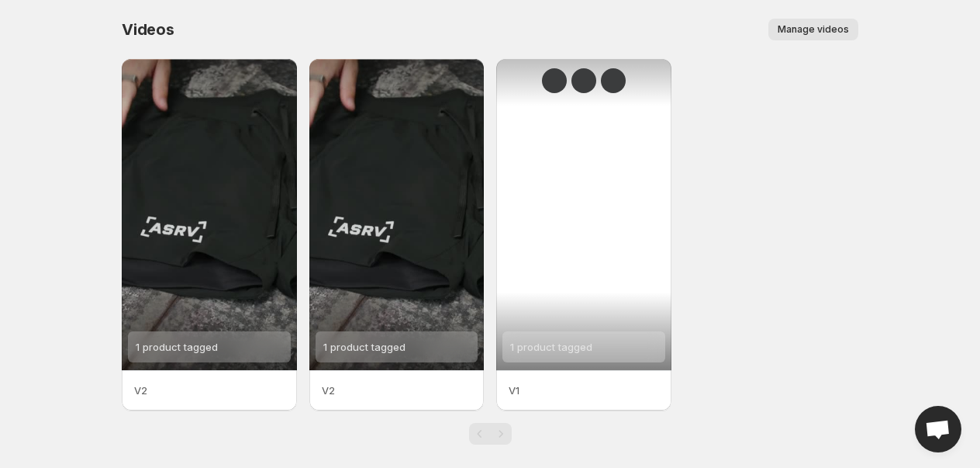
click at [568, 249] on div "1 product tagged" at bounding box center [583, 214] width 175 height 311
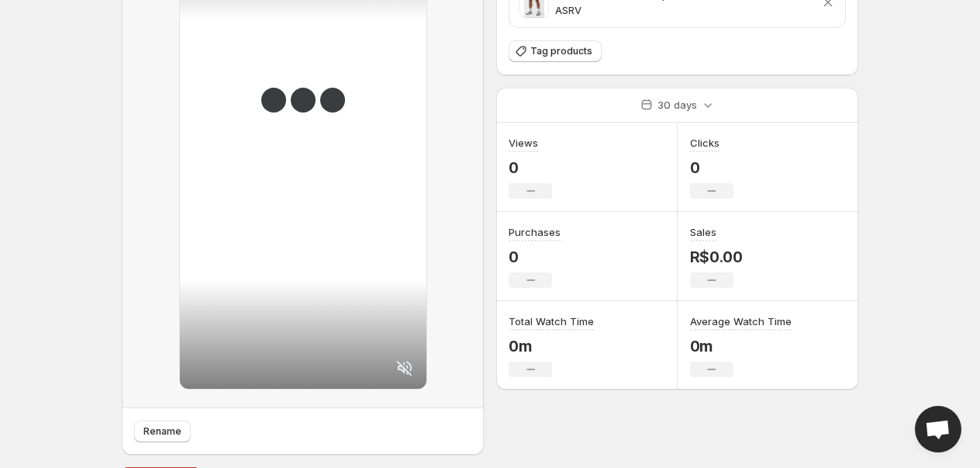
scroll to position [158, 0]
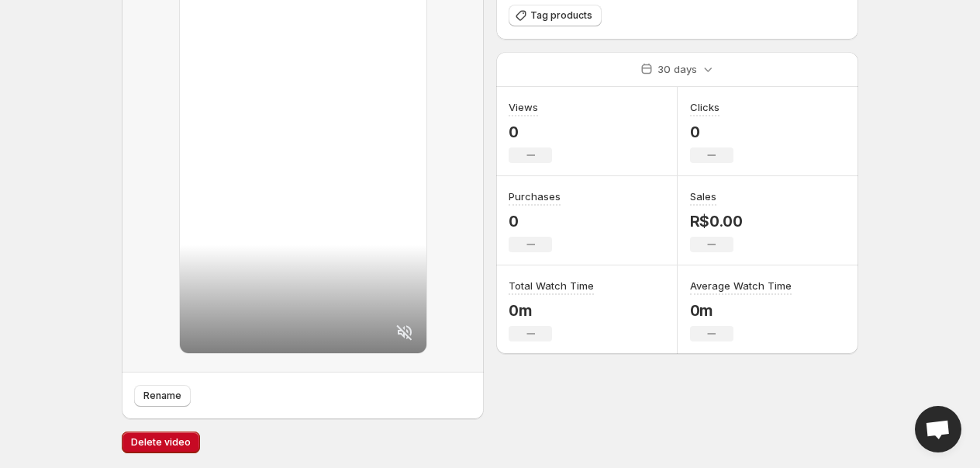
click at [149, 423] on div "Rename Tagged products Short de Academia Esportivo Masculino 2 em 1 - ASRV Remo…" at bounding box center [483, 178] width 749 height 580
click at [150, 436] on span "Delete video" at bounding box center [161, 442] width 60 height 12
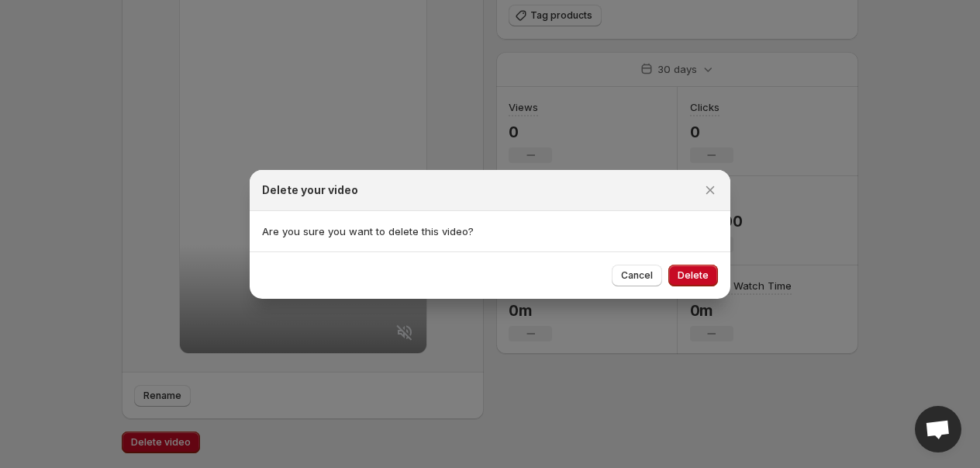
click at [695, 287] on div "Cancel Delete" at bounding box center [490, 274] width 481 height 47
click at [699, 278] on span "Delete" at bounding box center [693, 275] width 31 height 12
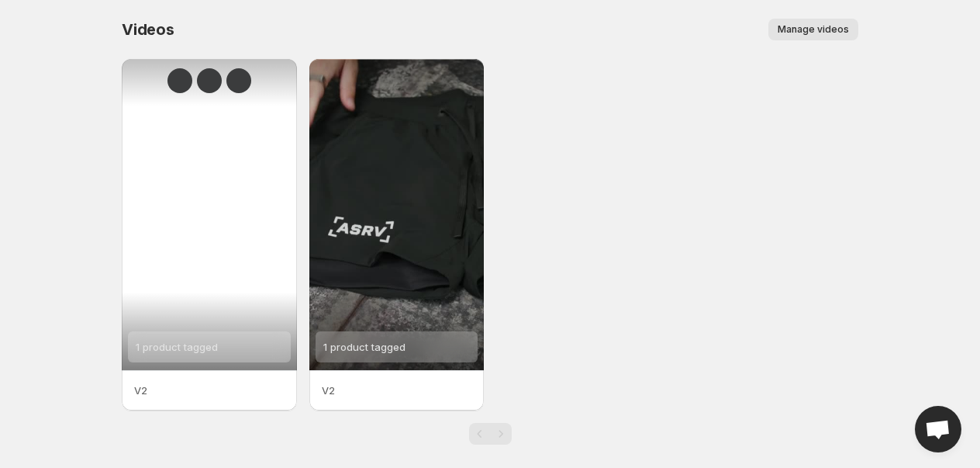
click at [188, 226] on div "1 product tagged" at bounding box center [209, 214] width 175 height 311
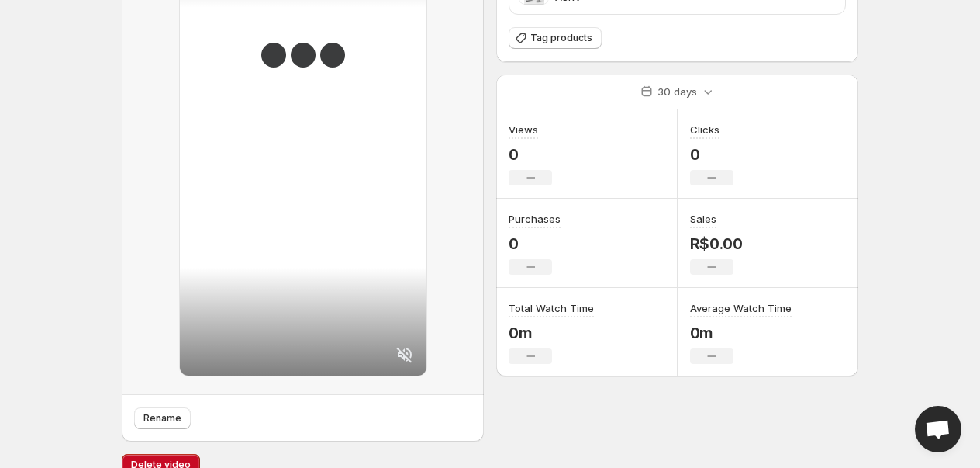
scroll to position [158, 0]
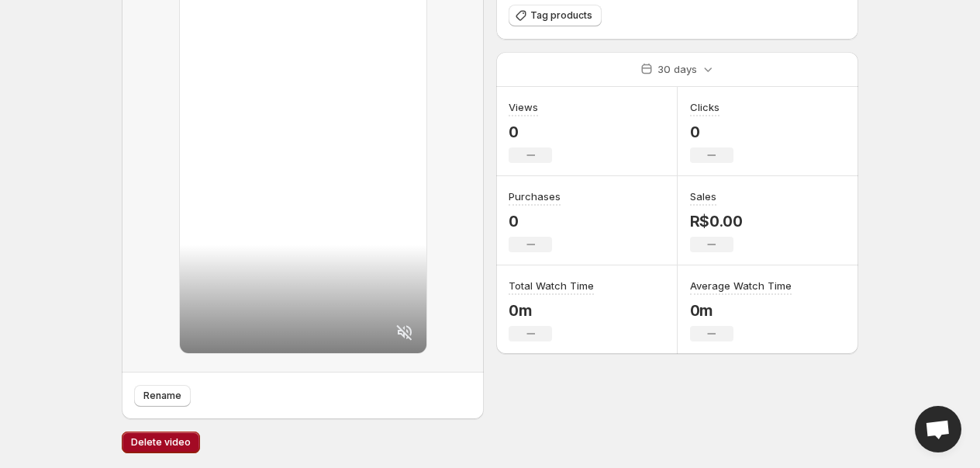
click at [161, 436] on span "Delete video" at bounding box center [161, 442] width 60 height 12
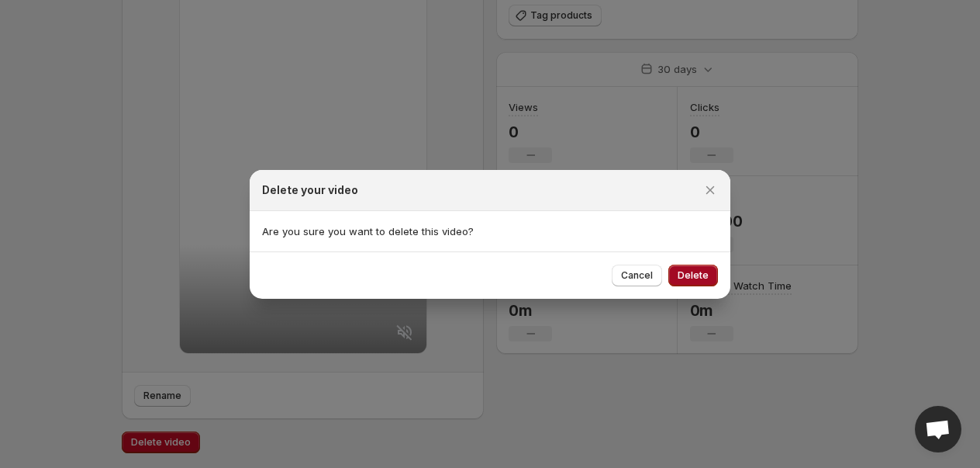
click at [672, 280] on div "Cancel Delete" at bounding box center [665, 275] width 106 height 22
click at [676, 280] on button "Delete" at bounding box center [693, 275] width 50 height 22
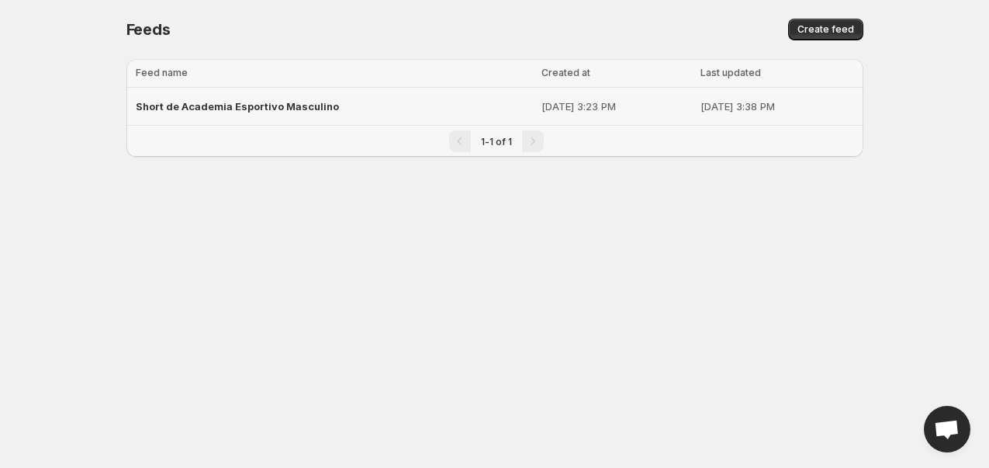
click at [541, 104] on p "[DATE] 3:23 PM" at bounding box center [615, 106] width 149 height 16
drag, startPoint x: 326, startPoint y: 139, endPoint x: 326, endPoint y: 117, distance: 21.7
click at [326, 117] on div "Loading tables… Loading tables… Feed name Created at Last updated Select table …" at bounding box center [494, 108] width 737 height 98
click at [326, 117] on div "Short de Academia Esportivo Masculino" at bounding box center [334, 106] width 397 height 28
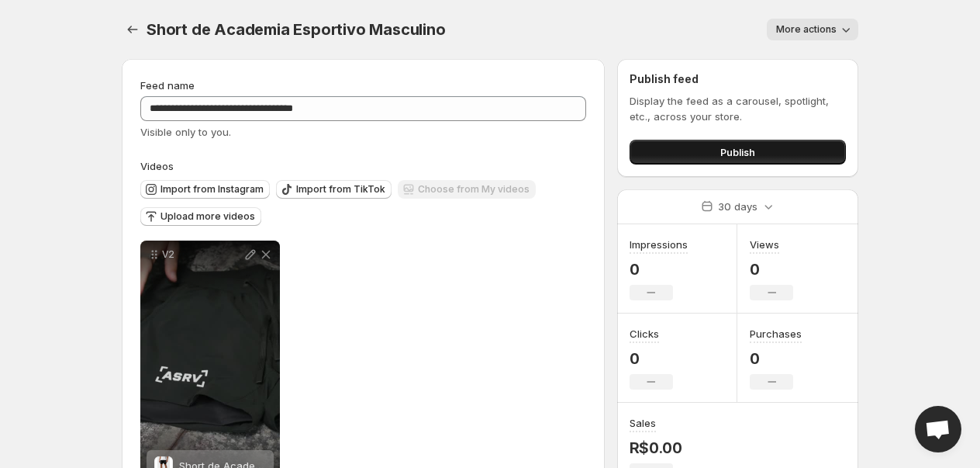
click at [806, 157] on button "Publish" at bounding box center [738, 152] width 216 height 25
drag, startPoint x: 675, startPoint y: 126, endPoint x: 685, endPoint y: 147, distance: 22.9
click at [678, 132] on div "Display the feed as a carousel, spotlight, etc., across your store. Publish" at bounding box center [738, 128] width 216 height 71
click at [685, 147] on button "Publish" at bounding box center [738, 152] width 216 height 25
click at [655, 150] on button "Publish" at bounding box center [738, 152] width 216 height 25
